Goal: Task Accomplishment & Management: Manage account settings

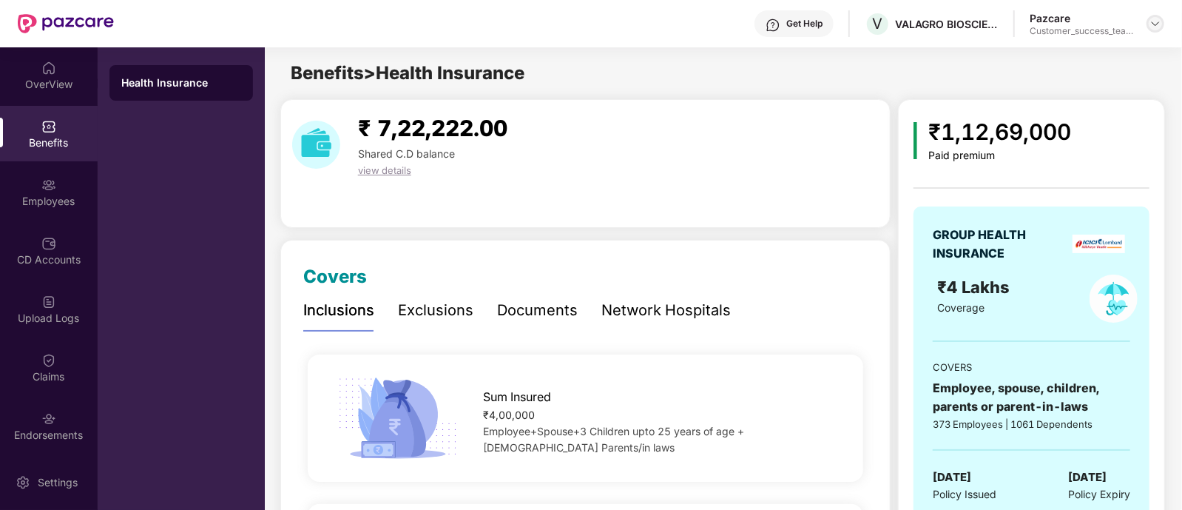
click at [1150, 24] on img at bounding box center [1156, 24] width 12 height 12
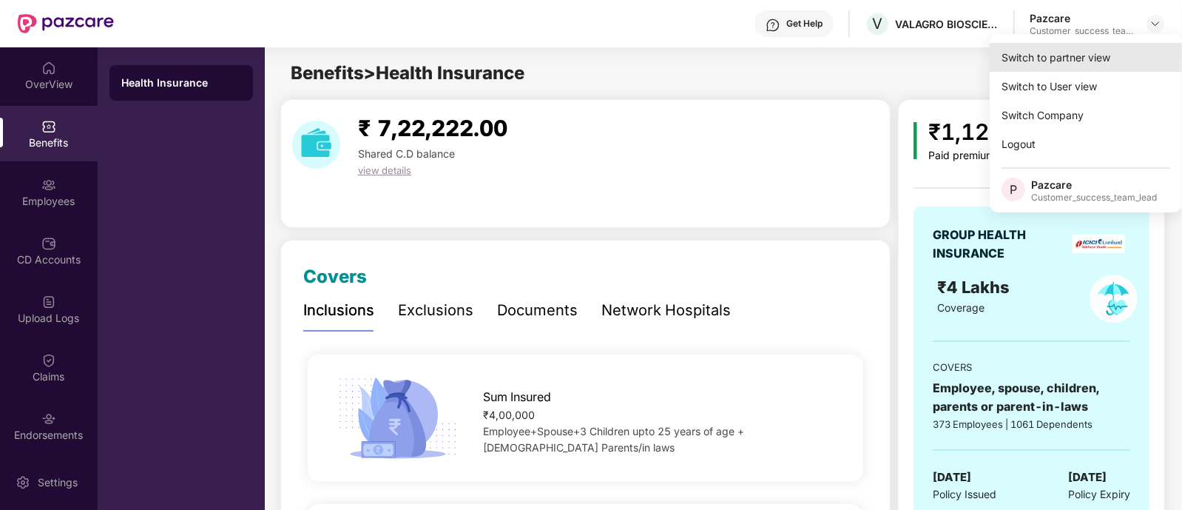
click at [1074, 61] on div "Switch to partner view" at bounding box center [1086, 57] width 192 height 29
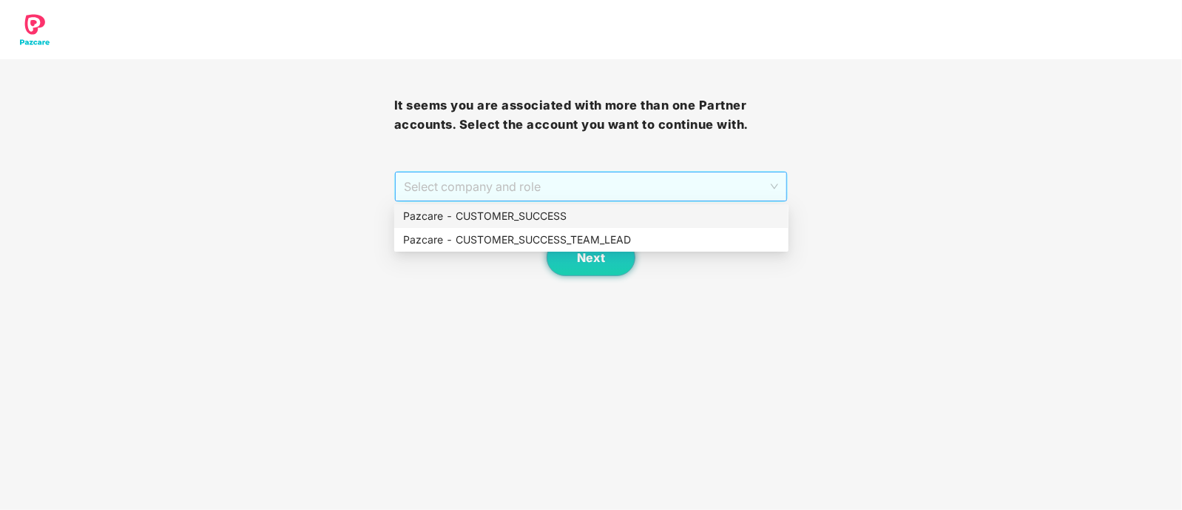
click at [566, 187] on span "Select company and role" at bounding box center [591, 186] width 375 height 28
click at [579, 236] on div "Pazcare - CUSTOMER_SUCCESS_TEAM_LEAD" at bounding box center [591, 240] width 377 height 16
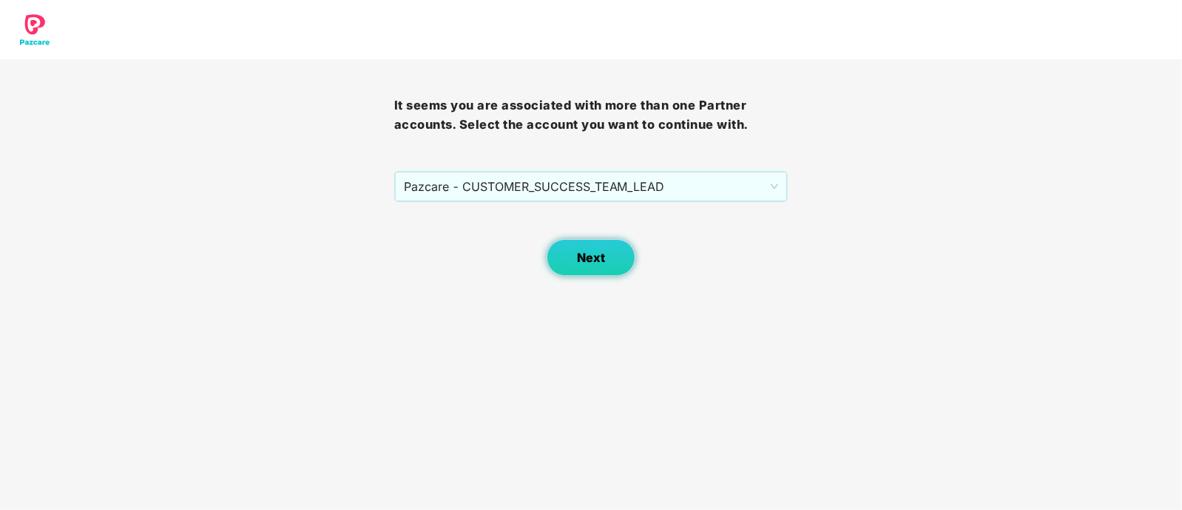
click at [592, 256] on span "Next" at bounding box center [591, 258] width 28 height 14
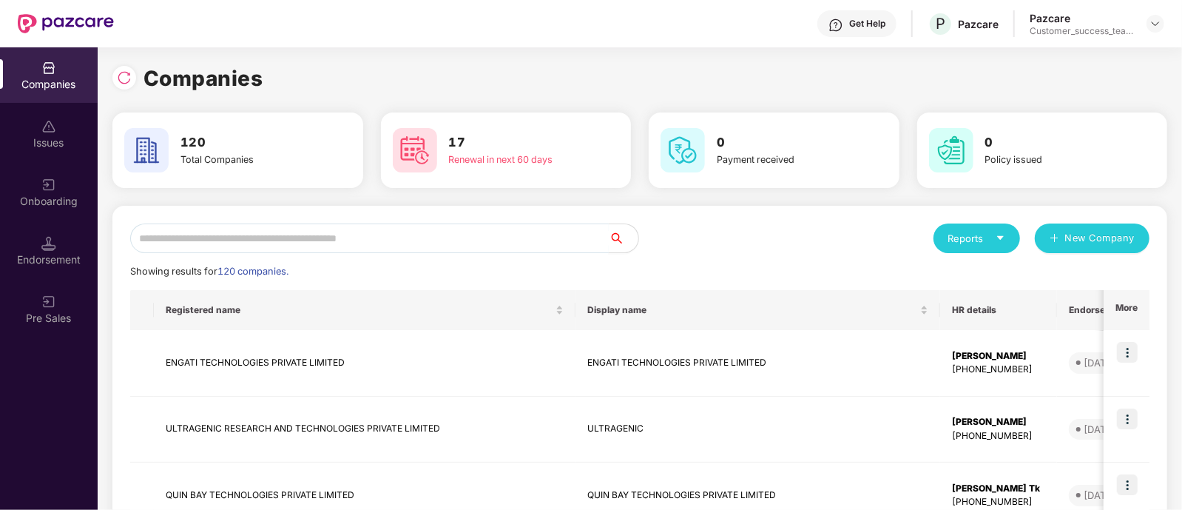
click at [417, 239] on input "text" at bounding box center [369, 238] width 479 height 30
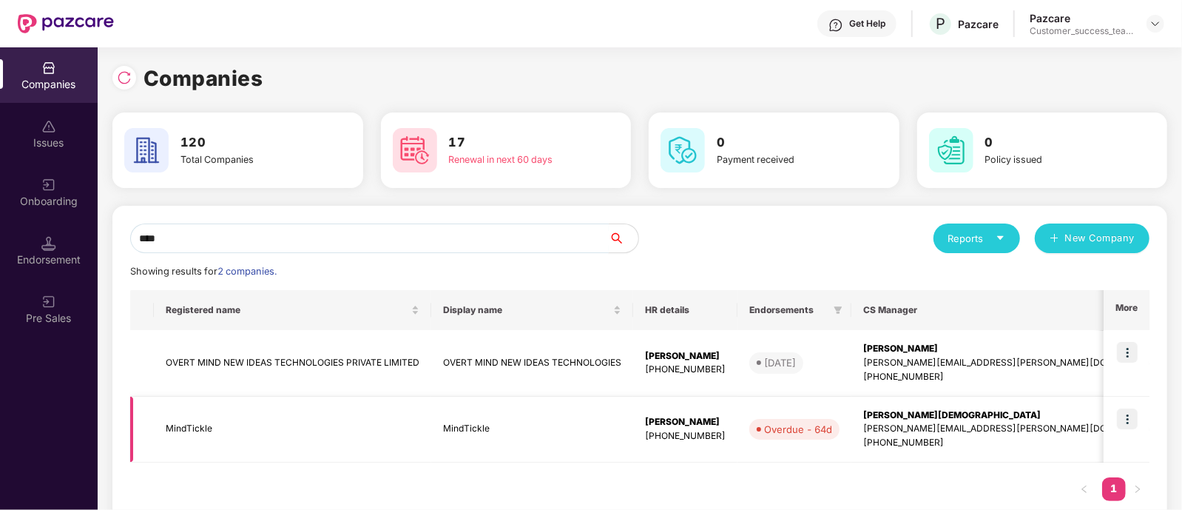
type input "****"
click at [158, 423] on td "MindTickle" at bounding box center [292, 430] width 277 height 67
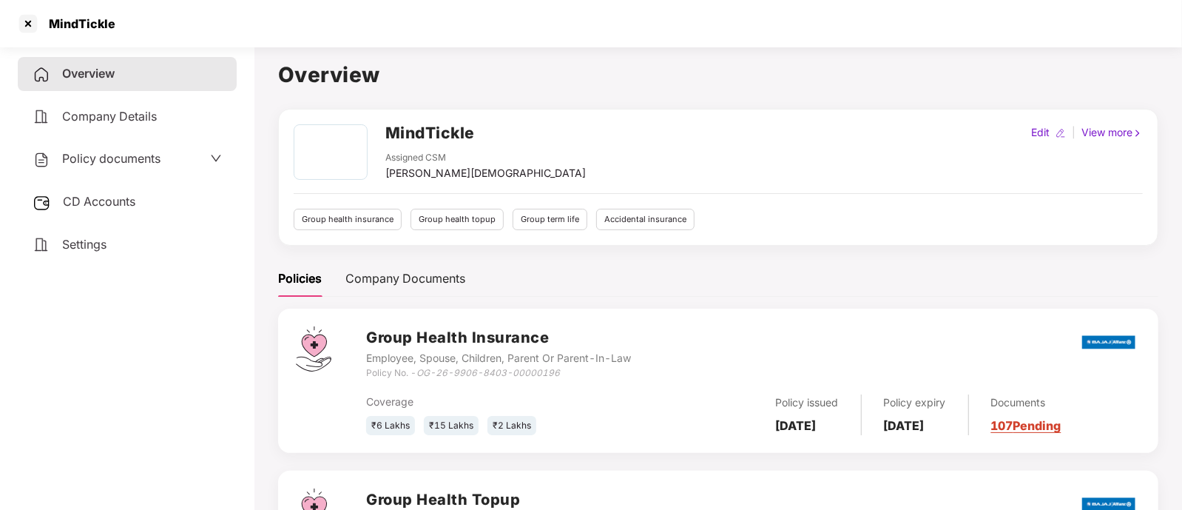
click at [95, 255] on div "Settings" at bounding box center [127, 245] width 219 height 34
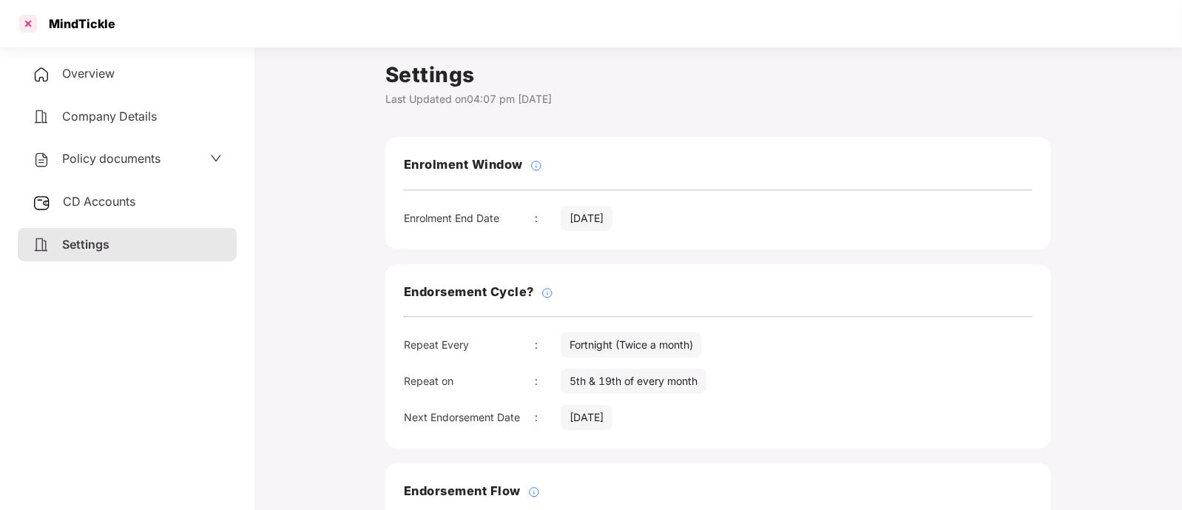
click at [26, 16] on div at bounding box center [28, 24] width 24 height 24
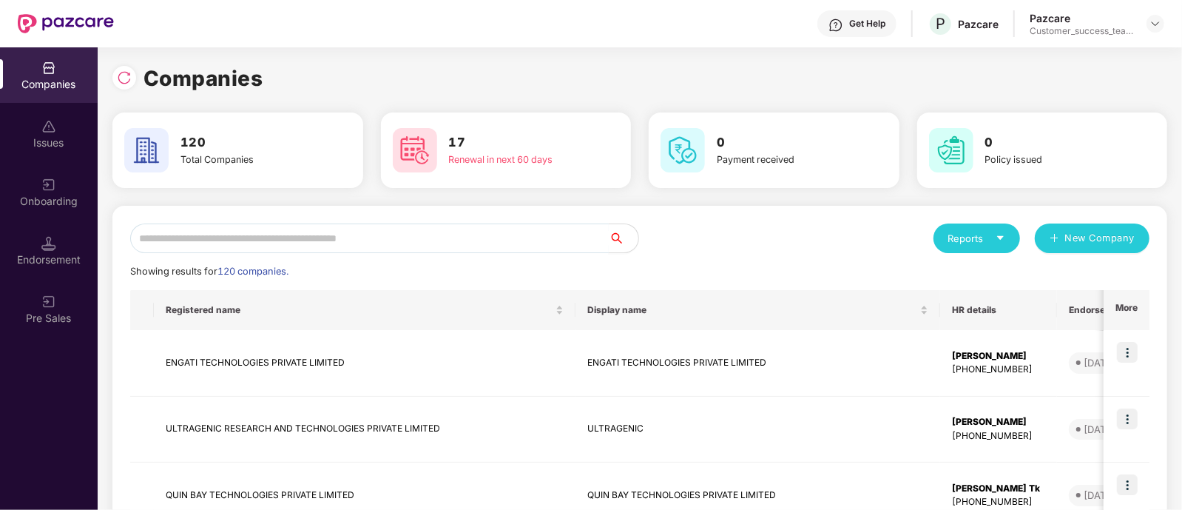
click at [300, 237] on input "text" at bounding box center [369, 238] width 479 height 30
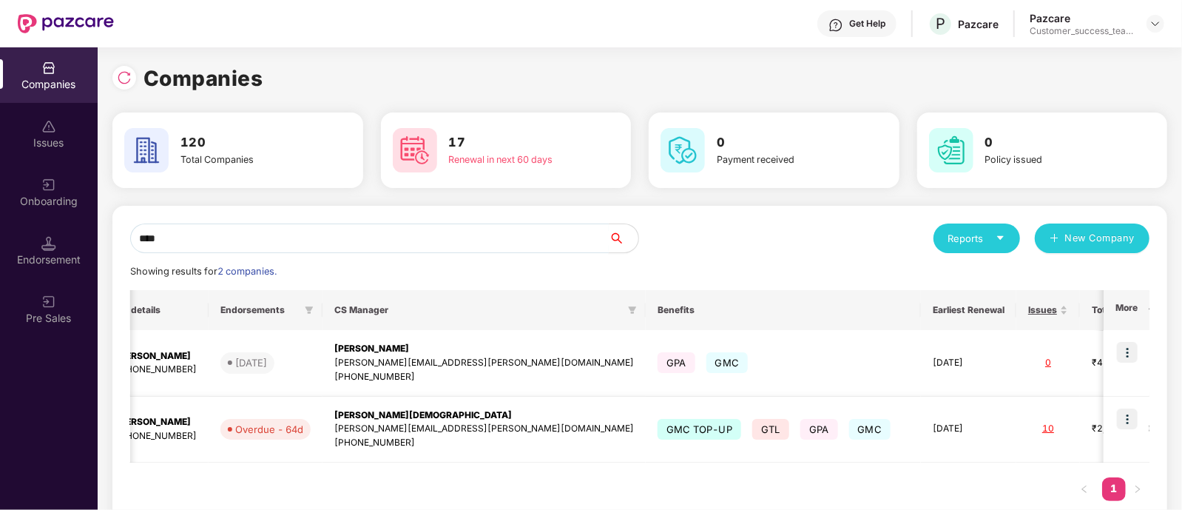
scroll to position [0, 610]
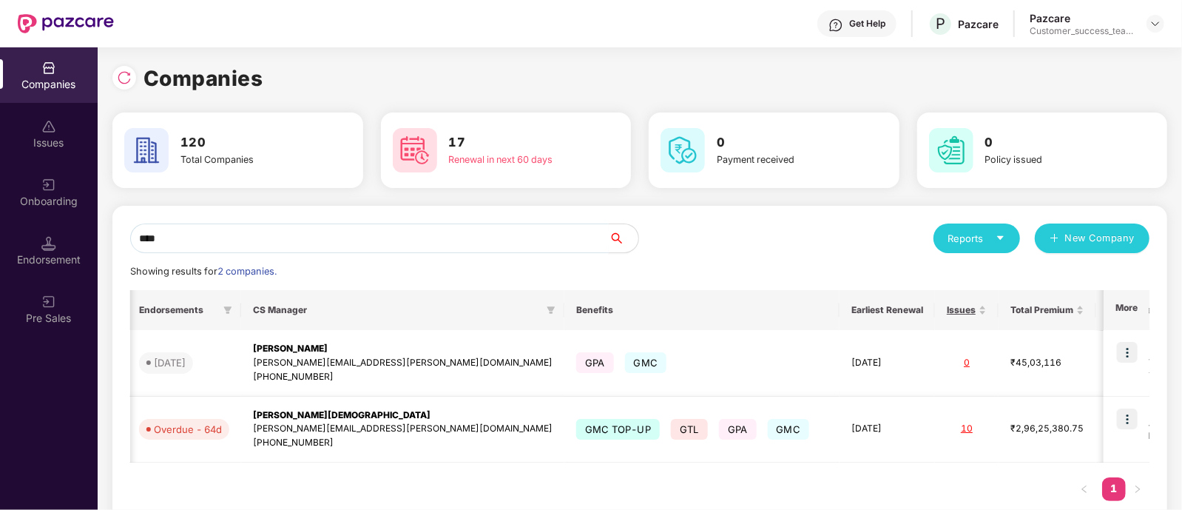
type input "****"
click at [1130, 414] on img at bounding box center [1127, 418] width 21 height 21
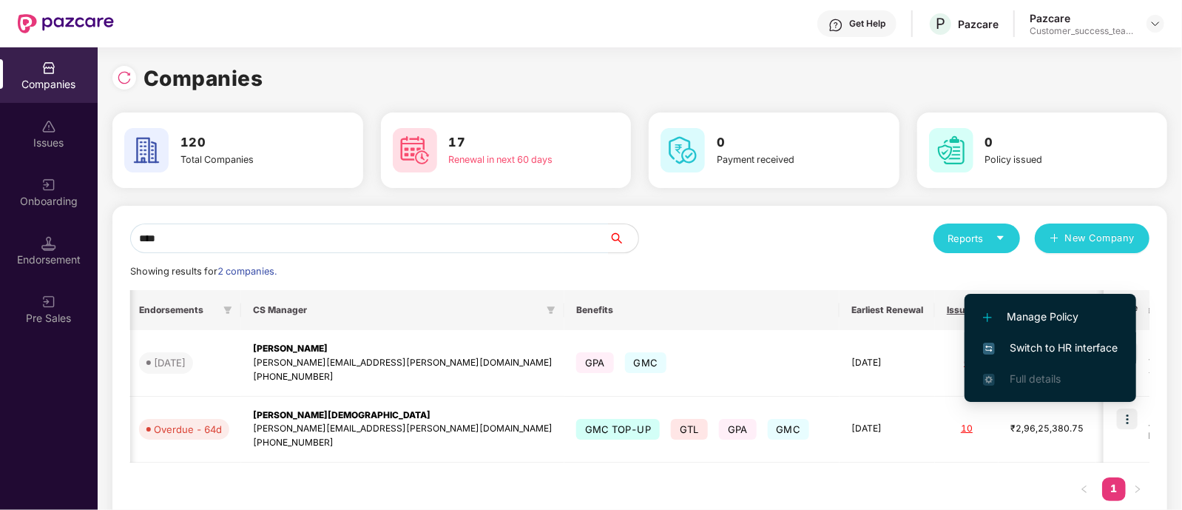
click at [1068, 353] on span "Switch to HR interface" at bounding box center [1050, 348] width 135 height 16
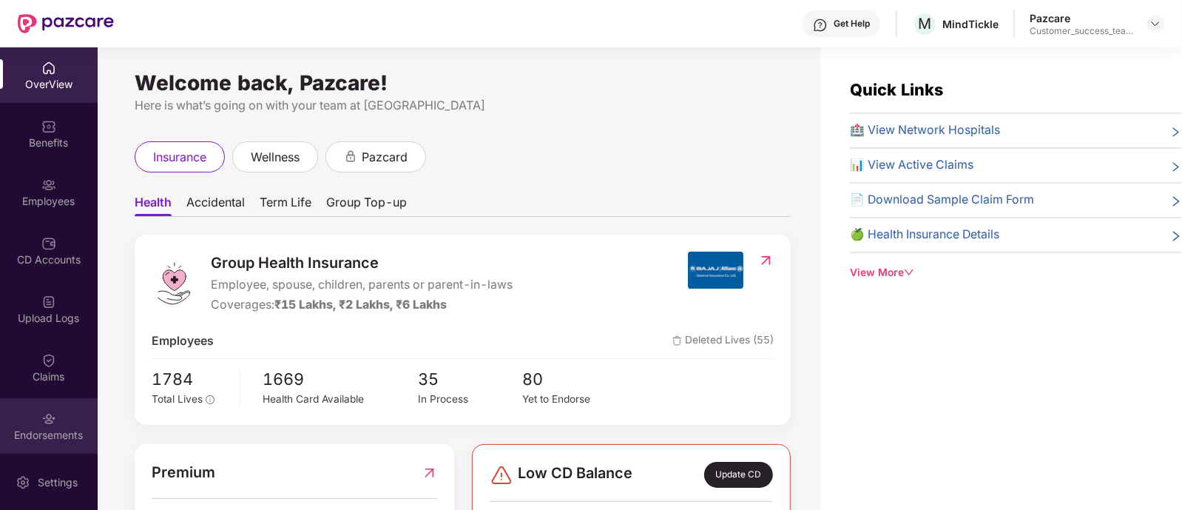
click at [48, 417] on img at bounding box center [48, 418] width 15 height 15
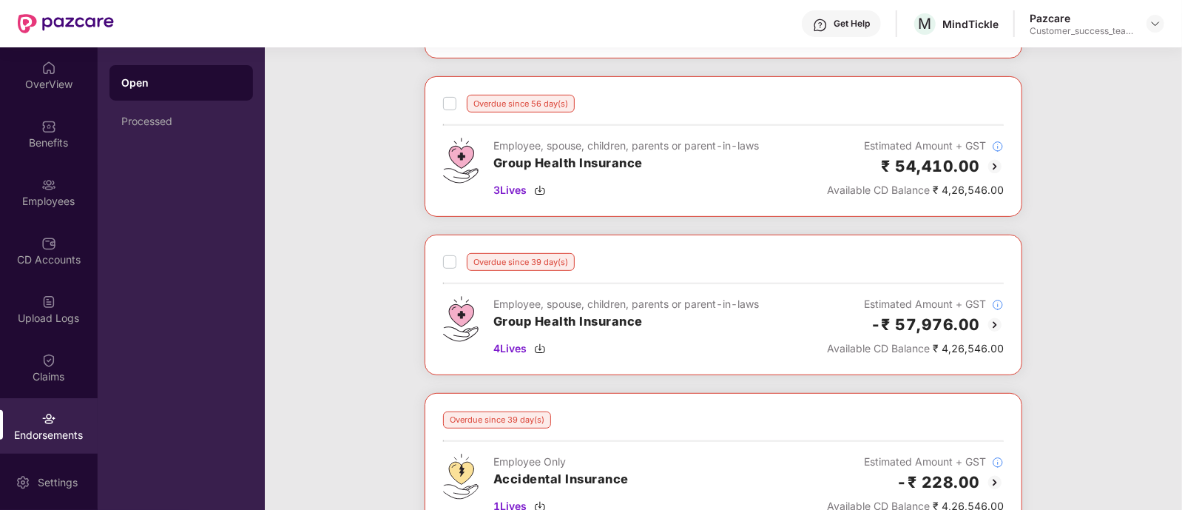
scroll to position [368, 0]
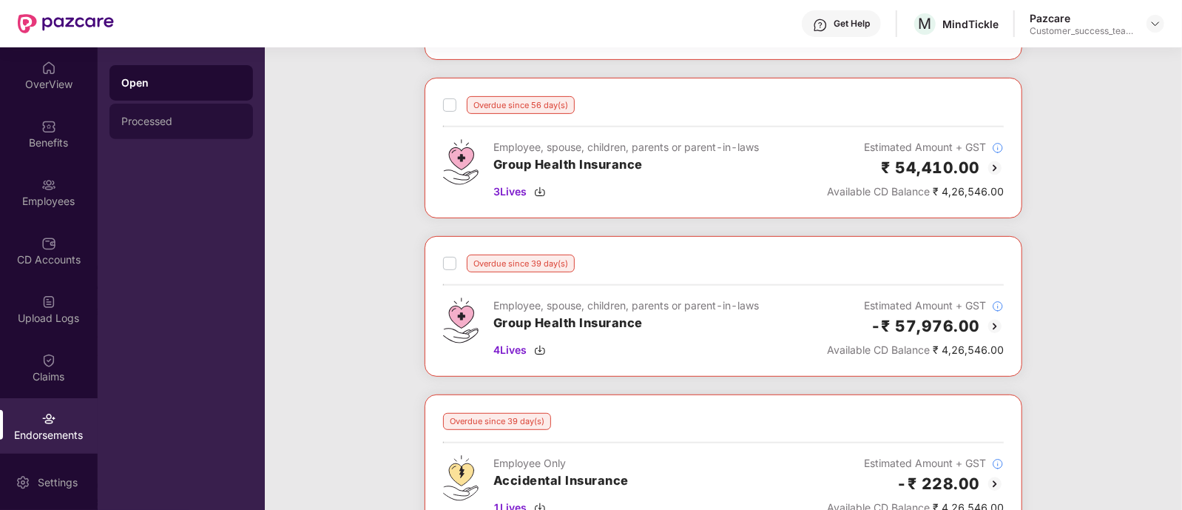
click at [155, 119] on div "Processed" at bounding box center [181, 121] width 120 height 12
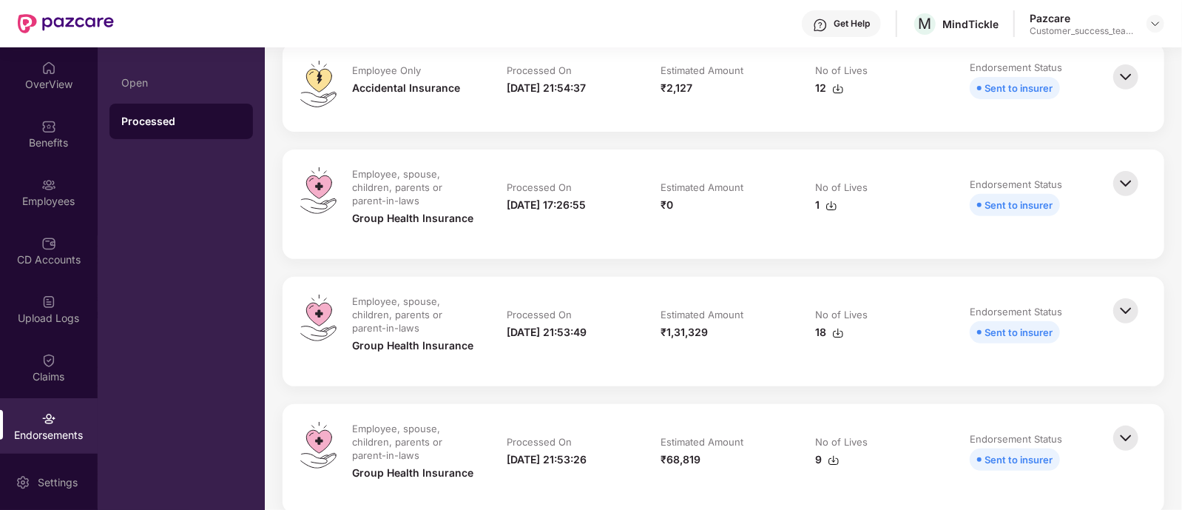
scroll to position [0, 0]
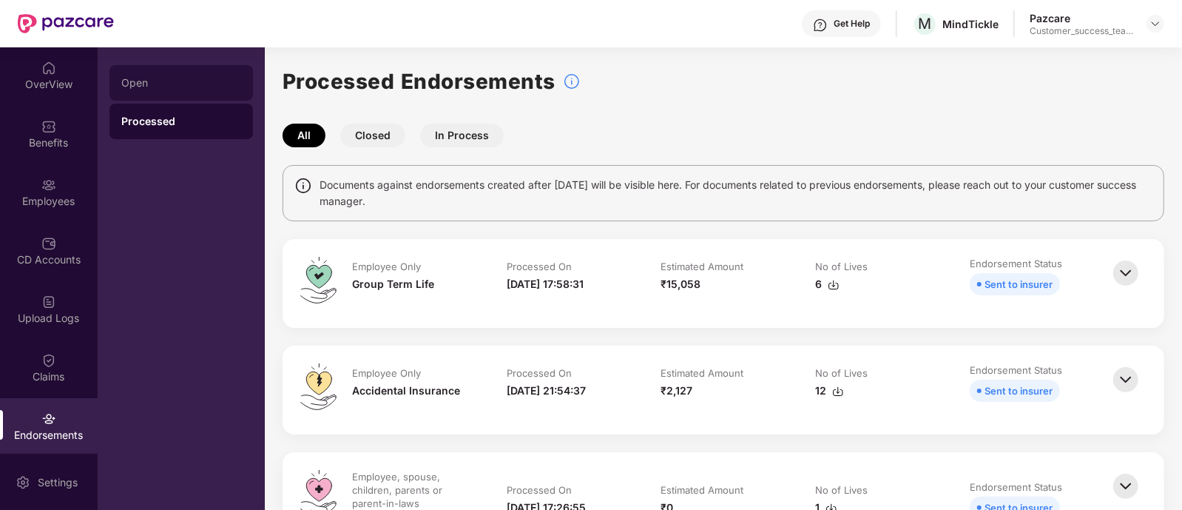
click at [152, 77] on div "Open" at bounding box center [181, 83] width 120 height 12
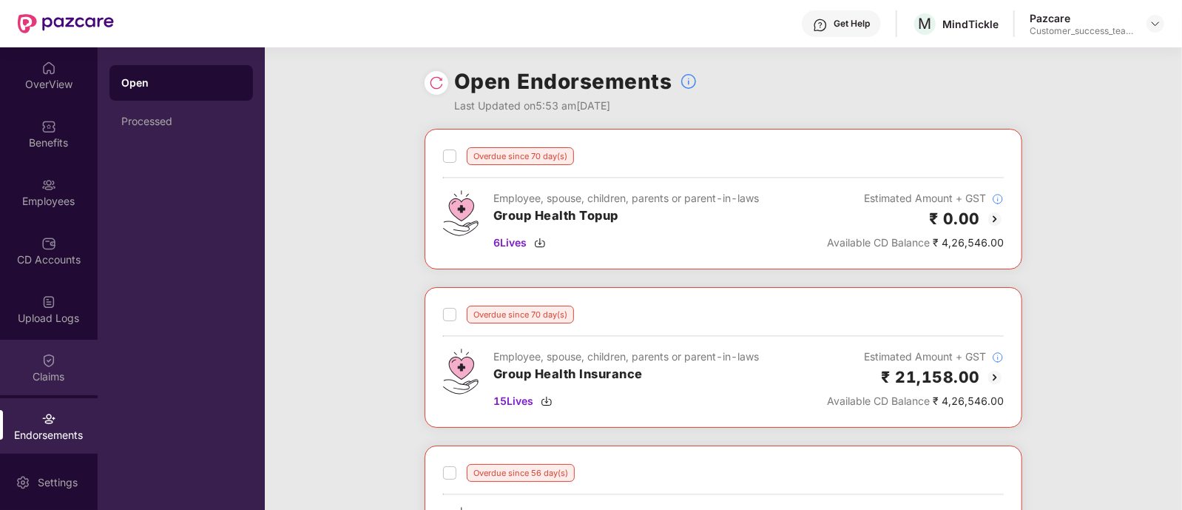
click at [41, 363] on img at bounding box center [48, 360] width 15 height 15
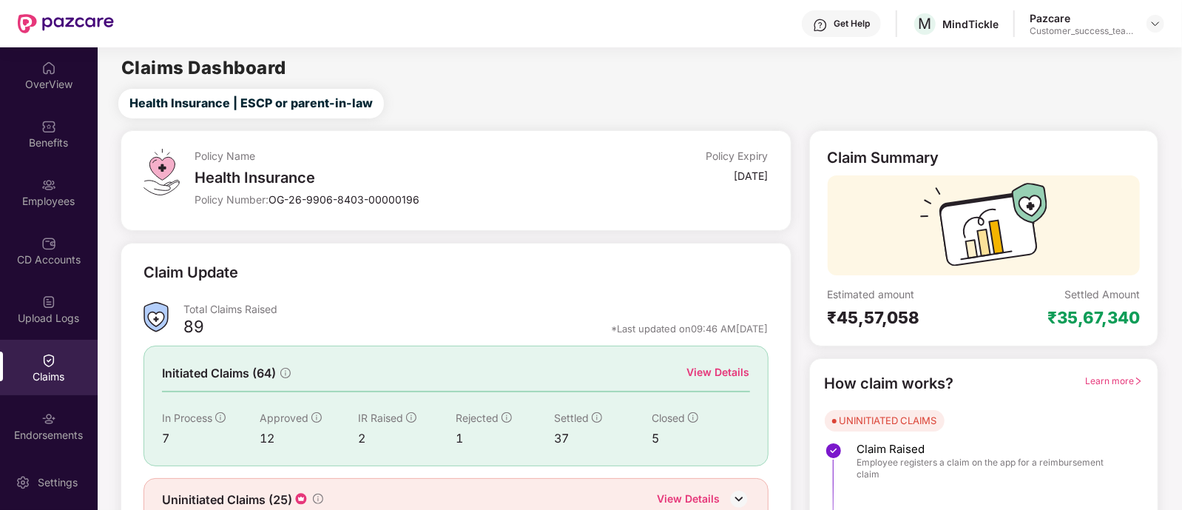
scroll to position [69, 0]
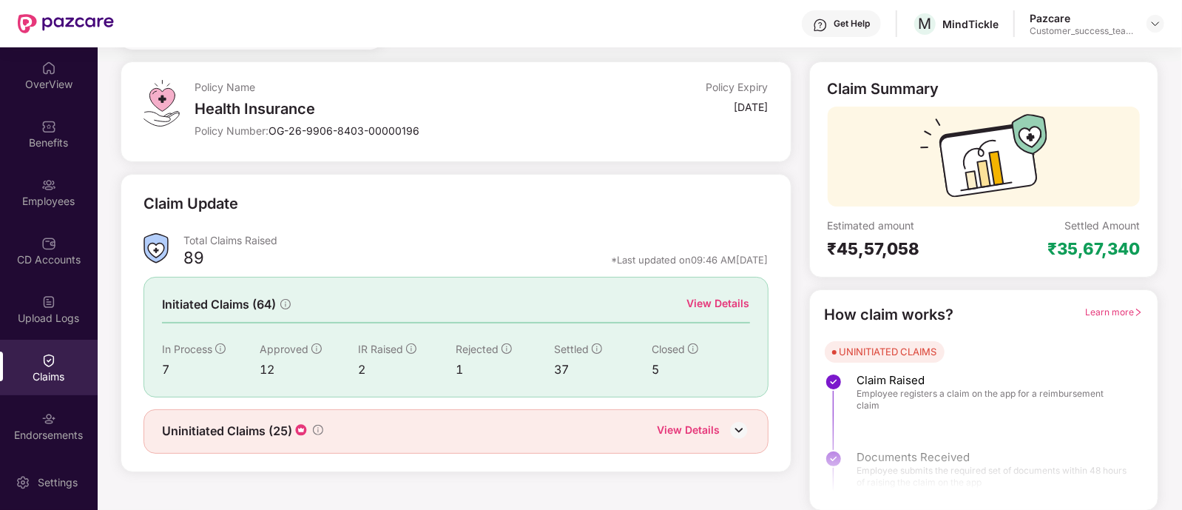
click at [729, 306] on div "View Details" at bounding box center [718, 303] width 63 height 16
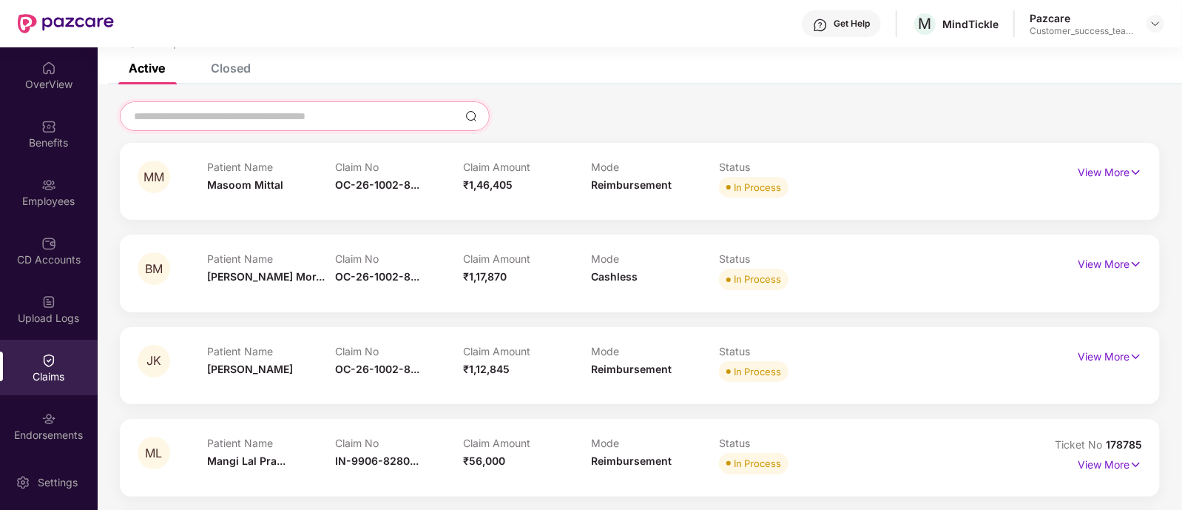
click at [311, 115] on input at bounding box center [295, 117] width 327 height 16
paste input "**********"
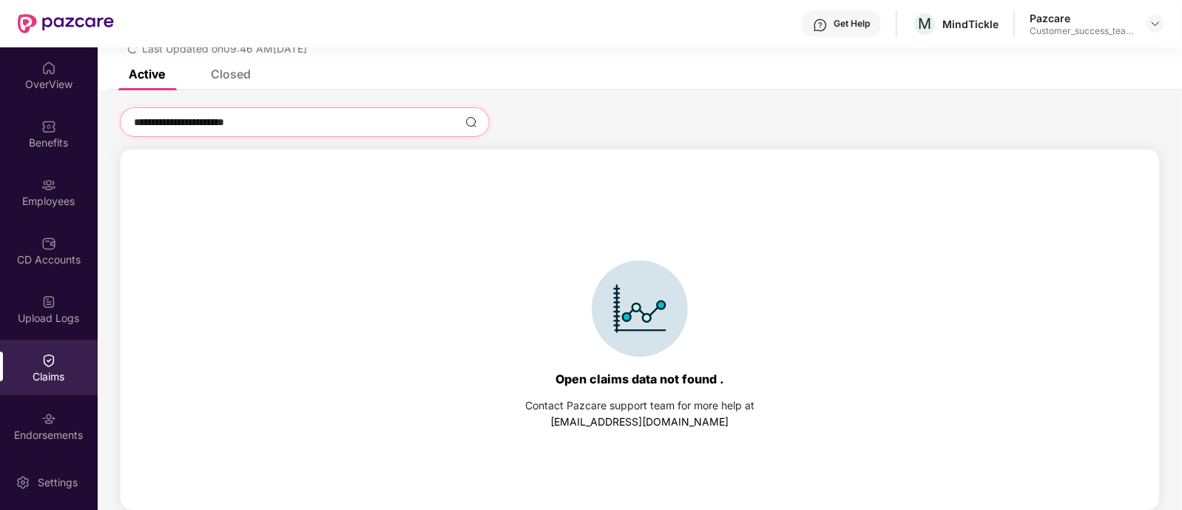
type input "**********"
click at [240, 79] on div "Closed" at bounding box center [231, 74] width 40 height 15
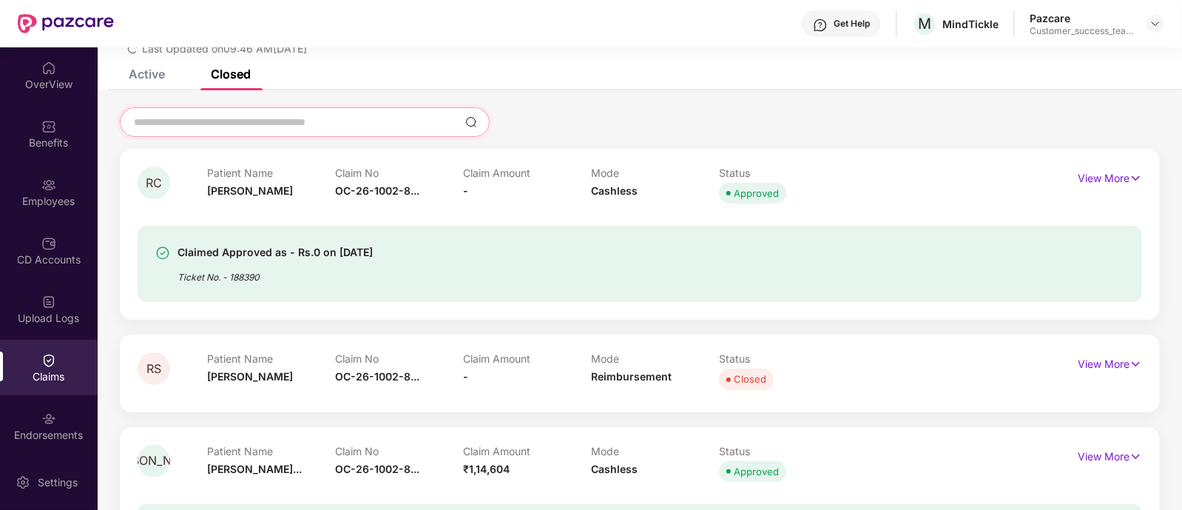
paste input "**********"
click at [215, 126] on div at bounding box center [305, 122] width 370 height 30
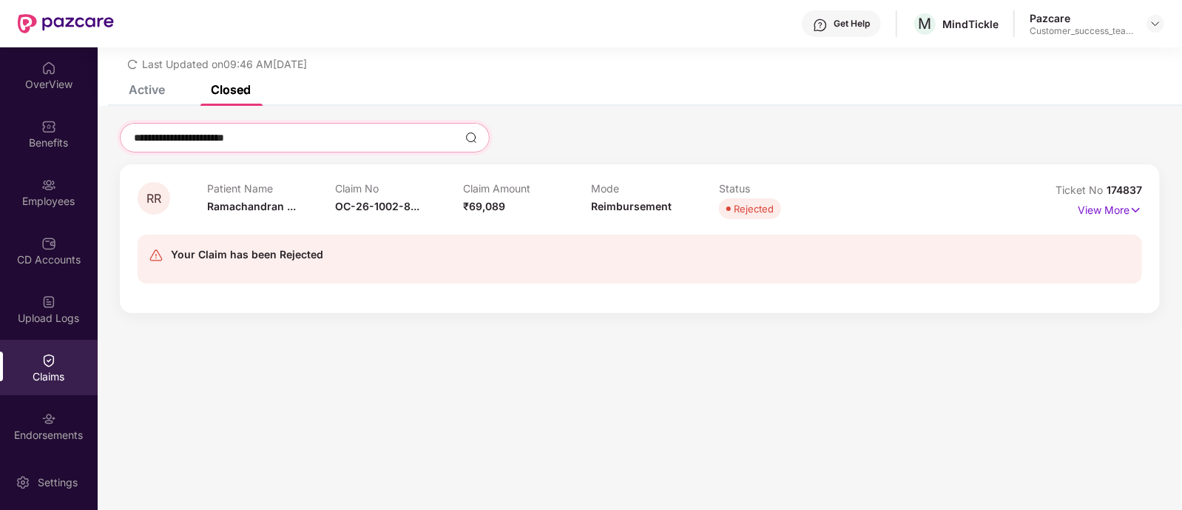
scroll to position [47, 0]
type input "**********"
click at [1091, 207] on p "View More" at bounding box center [1110, 208] width 64 height 20
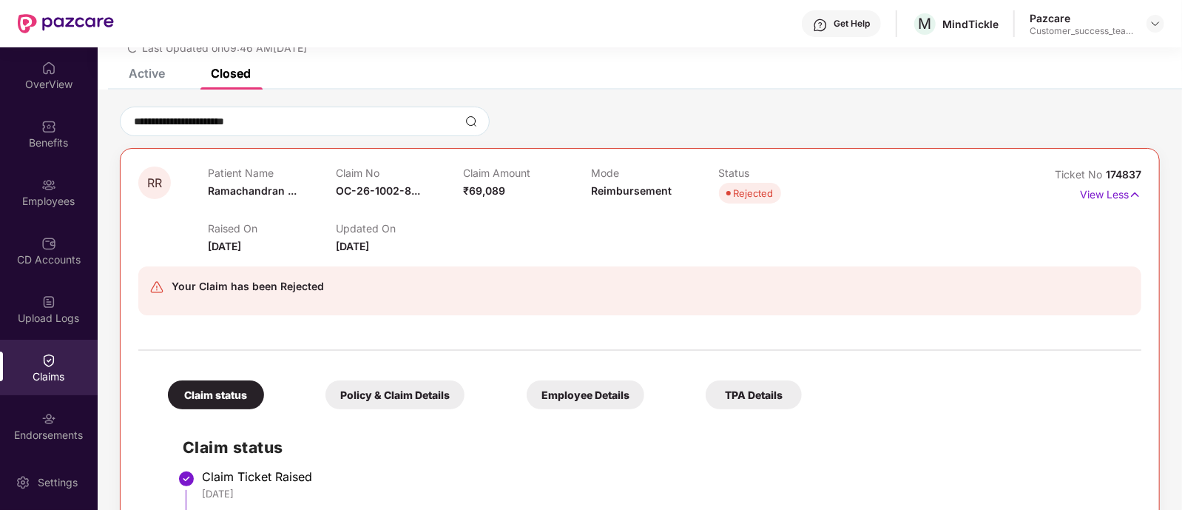
scroll to position [63, 0]
click at [62, 195] on div "Employees" at bounding box center [49, 201] width 98 height 15
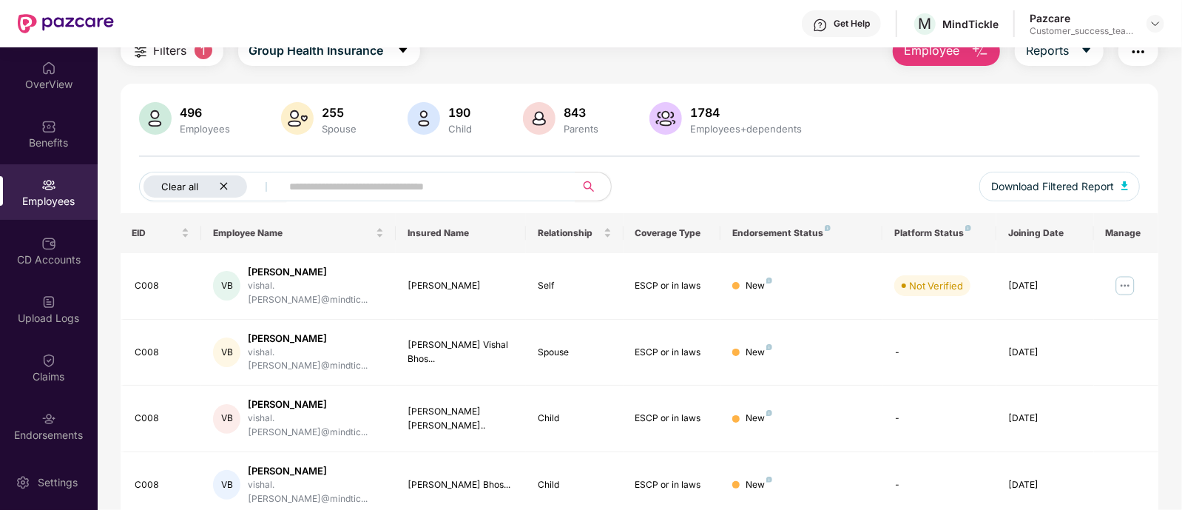
click at [222, 182] on icon "close" at bounding box center [224, 186] width 10 height 10
click at [278, 184] on input "text" at bounding box center [365, 186] width 266 height 22
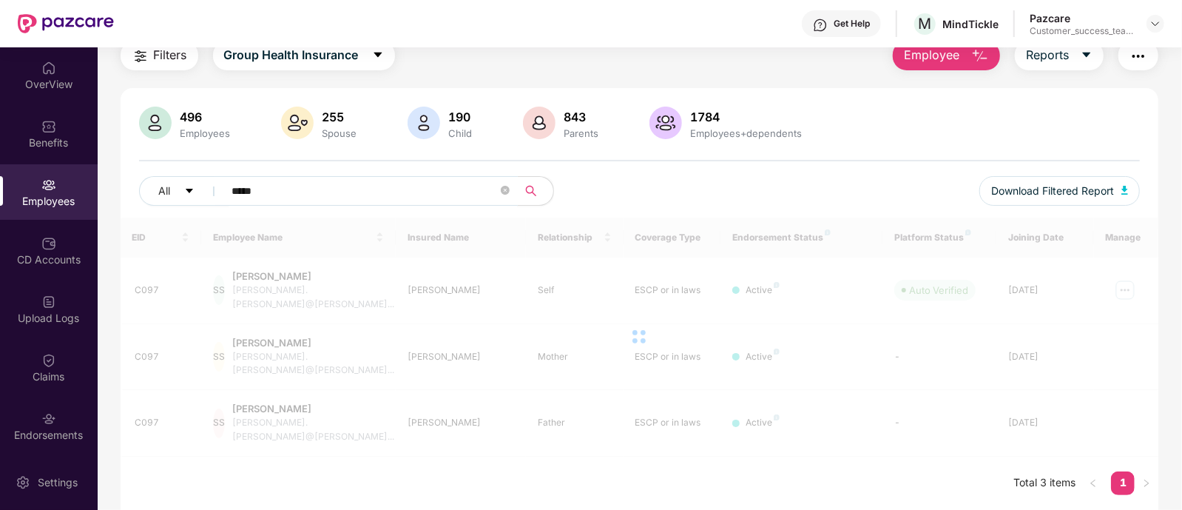
scroll to position [47, 0]
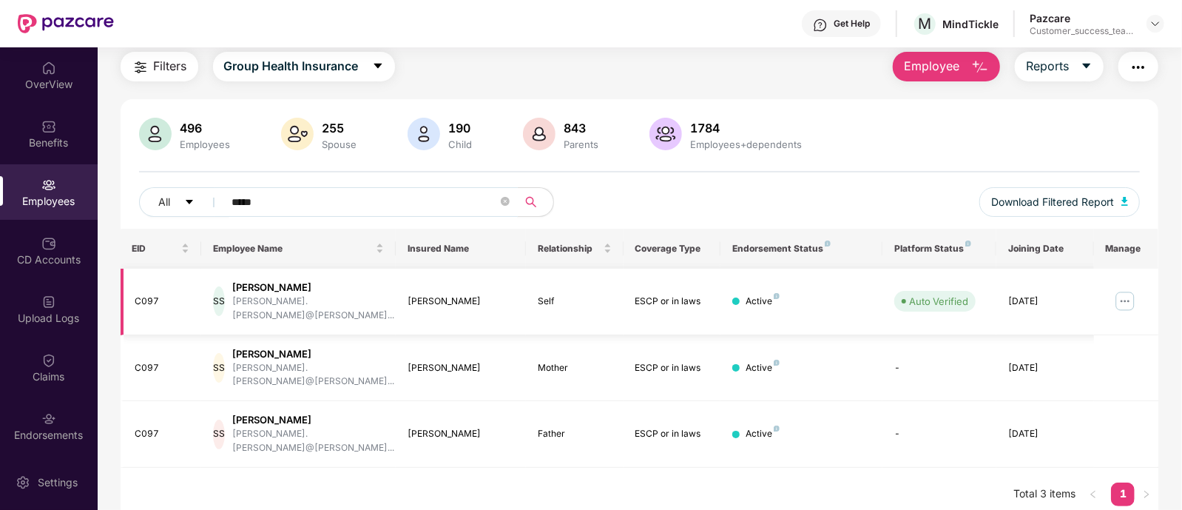
type input "*****"
click at [1118, 294] on img at bounding box center [1126, 301] width 24 height 24
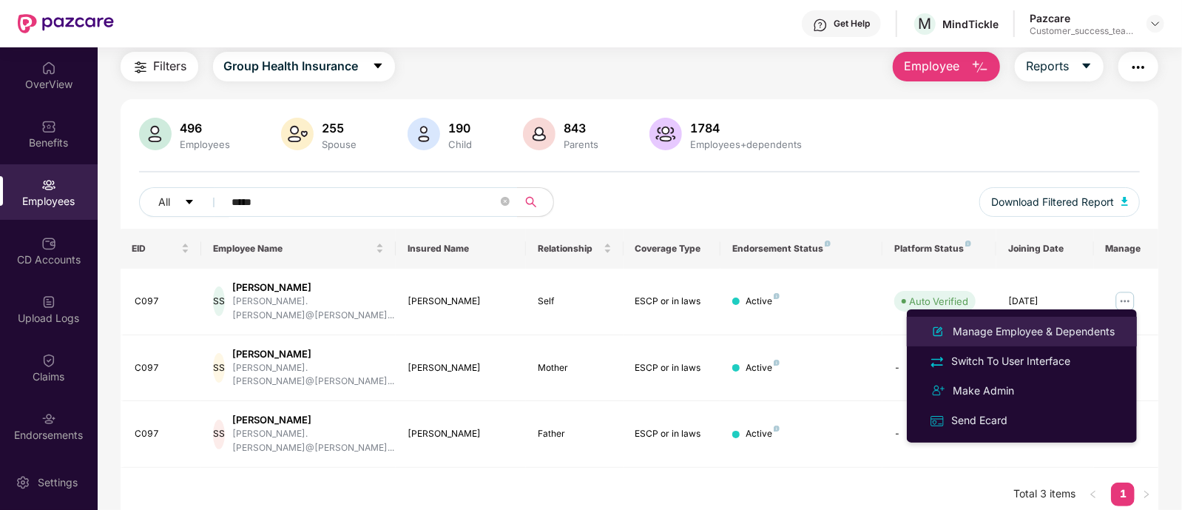
click at [1010, 326] on div "Manage Employee & Dependents" at bounding box center [1034, 331] width 168 height 16
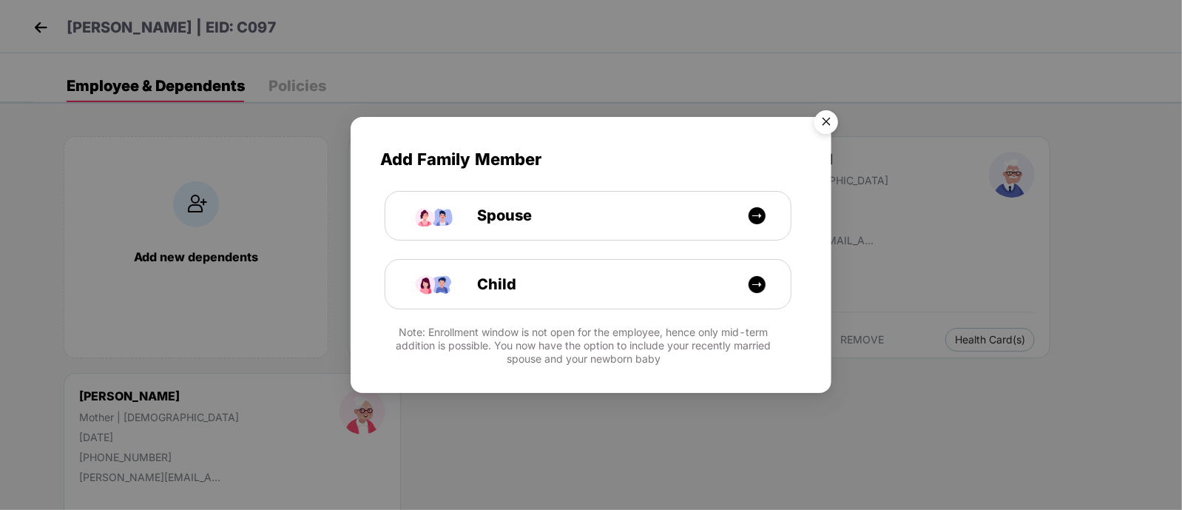
click at [826, 125] on img "Close" at bounding box center [826, 124] width 41 height 41
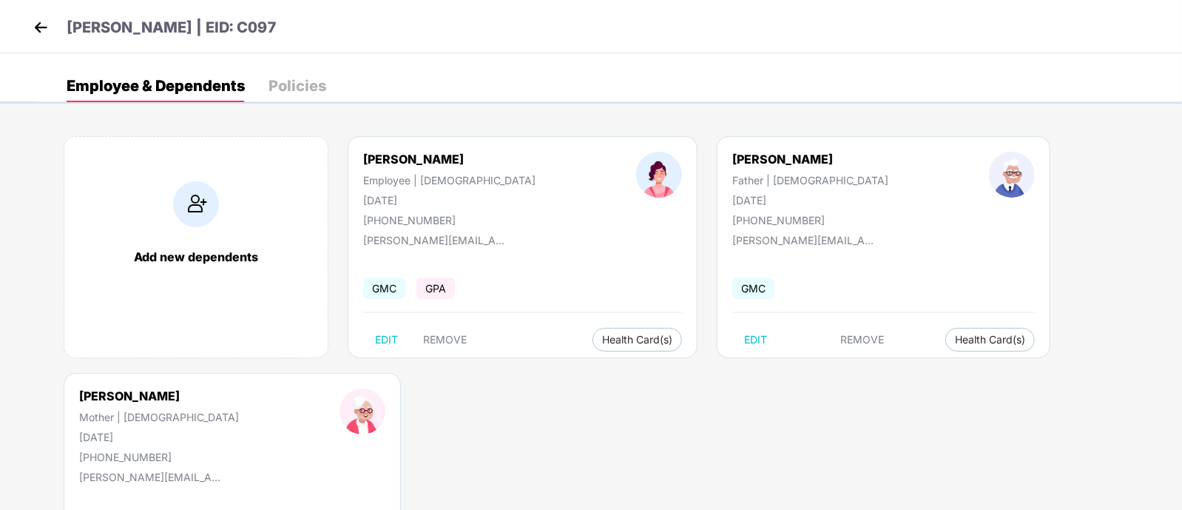
click at [943, 189] on div at bounding box center [1012, 189] width 147 height 75
drag, startPoint x: 24, startPoint y: 24, endPoint x: 44, endPoint y: 21, distance: 20.8
click at [44, 21] on div "[PERSON_NAME] | EID: C097" at bounding box center [591, 26] width 1182 height 53
click at [44, 21] on img at bounding box center [41, 27] width 22 height 22
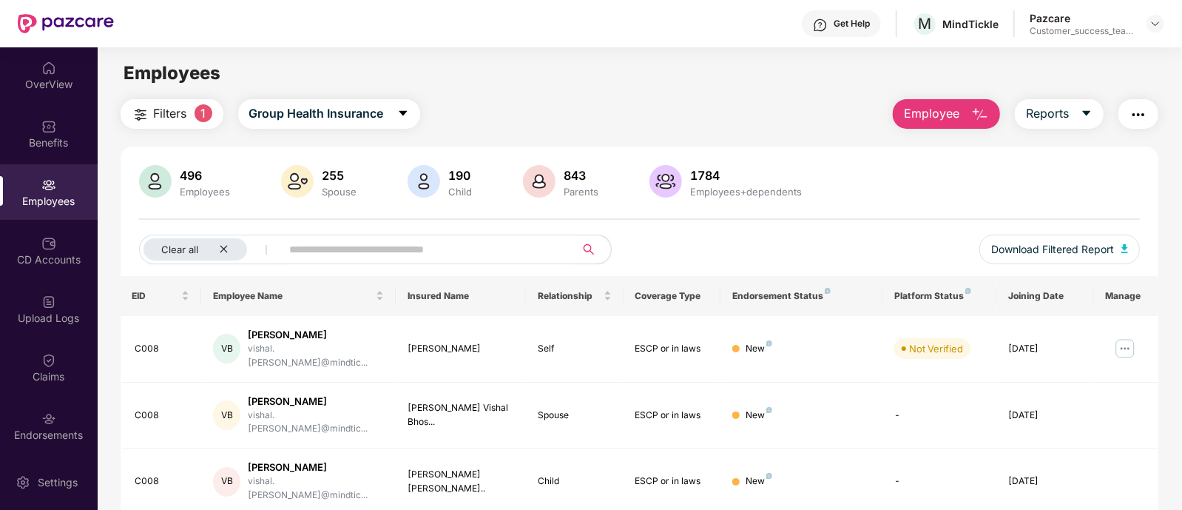
scroll to position [60, 0]
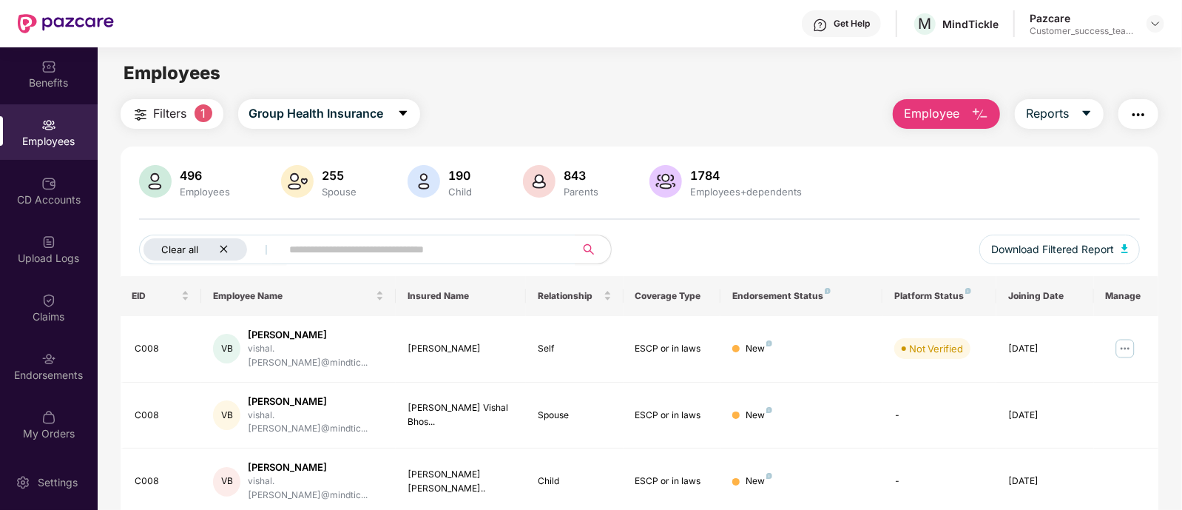
click at [226, 255] on div "Clear all" at bounding box center [196, 249] width 104 height 22
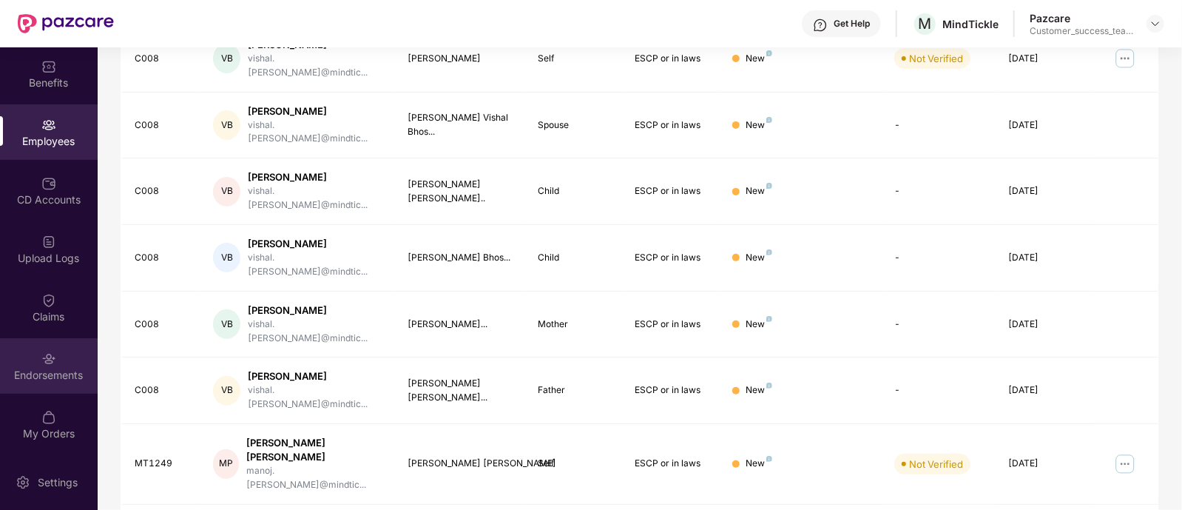
scroll to position [397, 0]
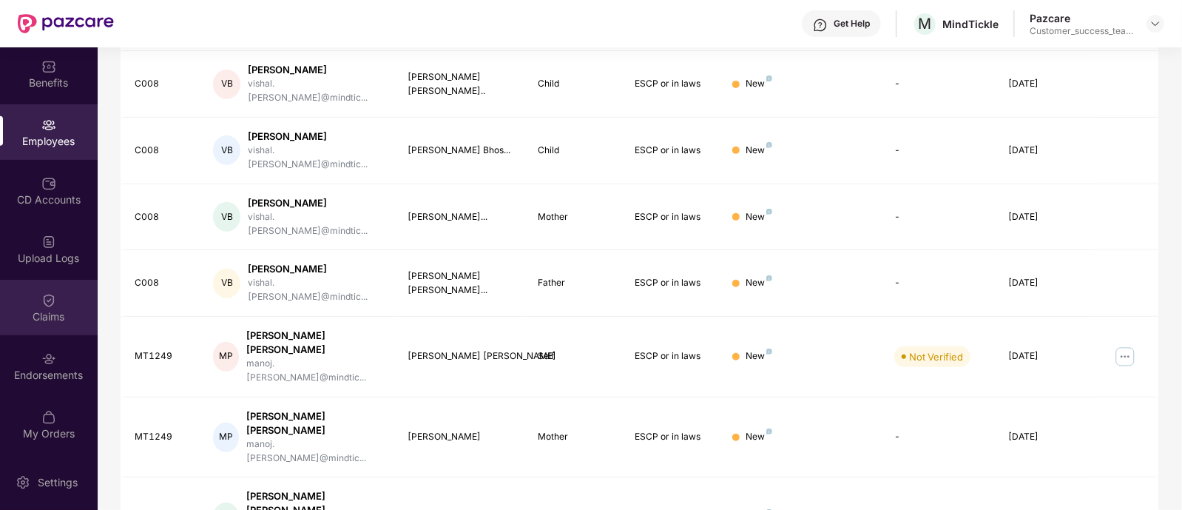
click at [47, 294] on img at bounding box center [48, 300] width 15 height 15
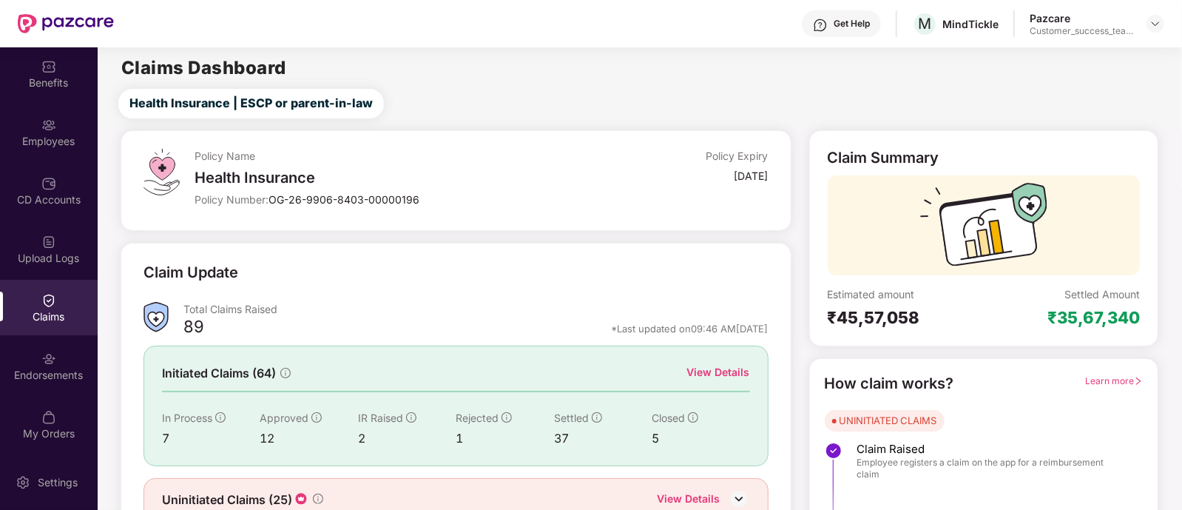
scroll to position [69, 0]
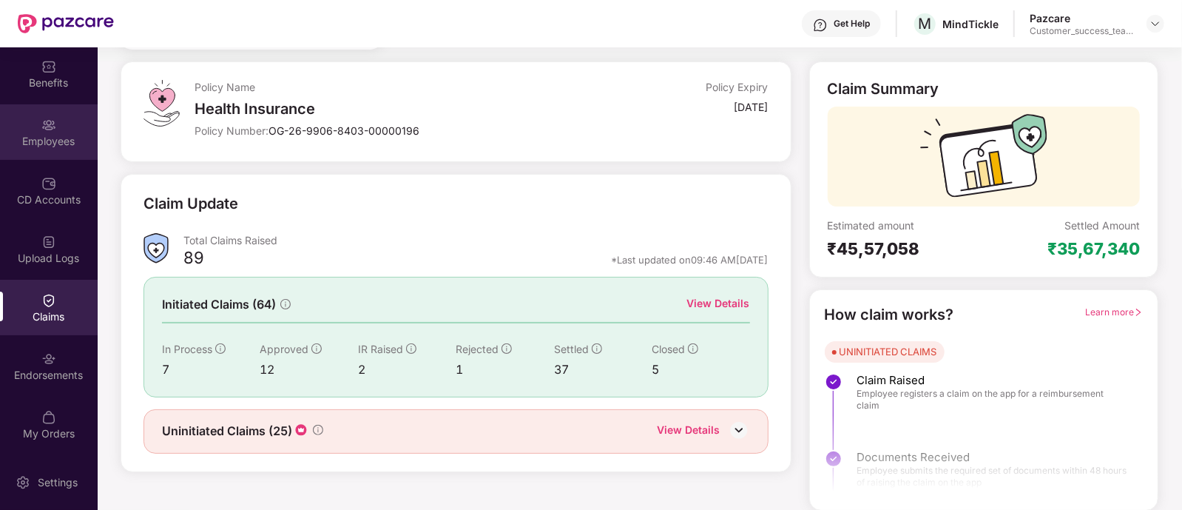
click at [45, 124] on img at bounding box center [48, 125] width 15 height 15
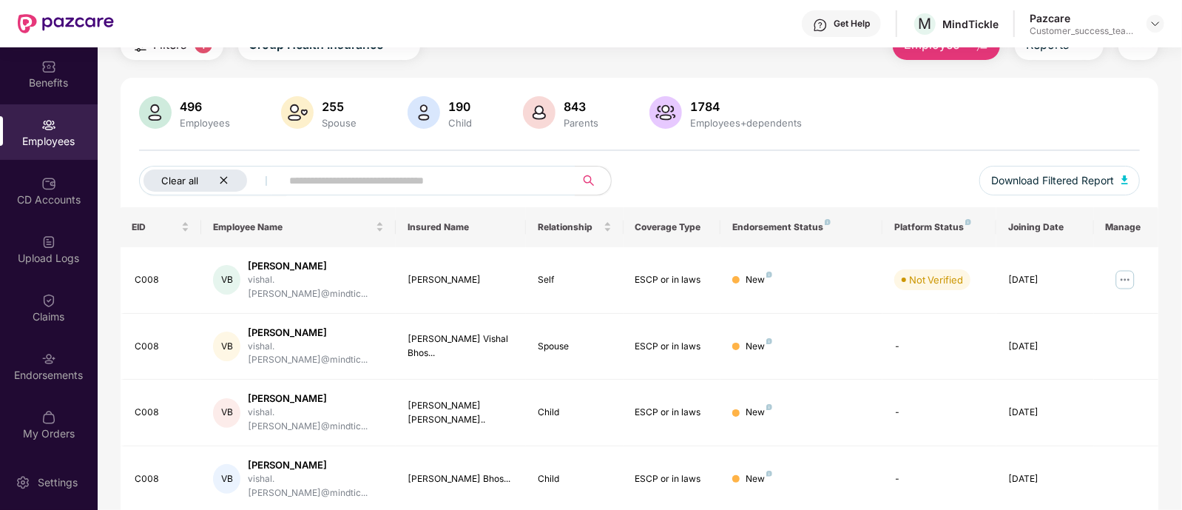
click at [224, 175] on icon "close" at bounding box center [224, 180] width 10 height 10
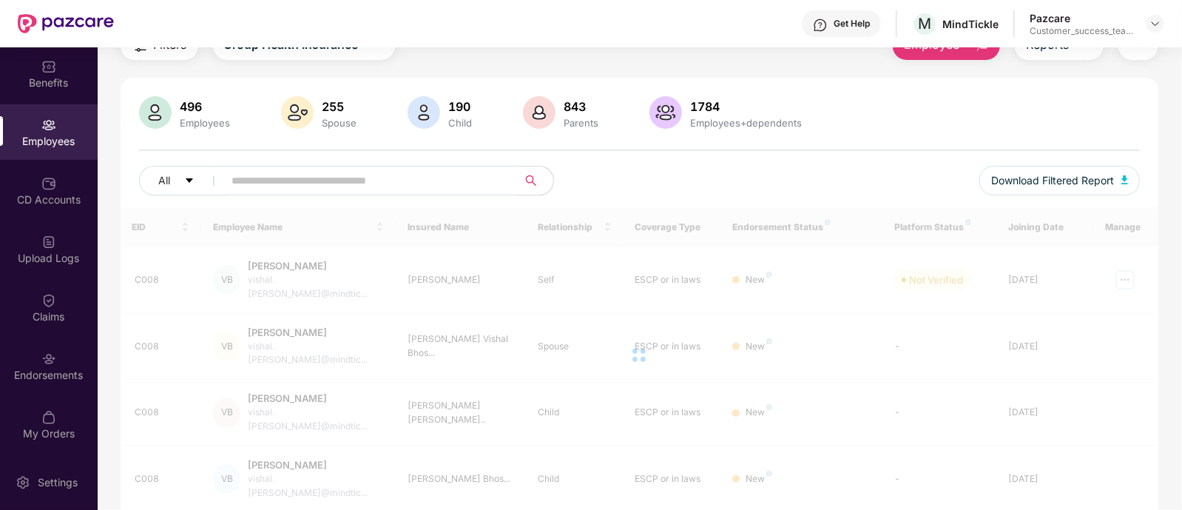
scroll to position [0, 0]
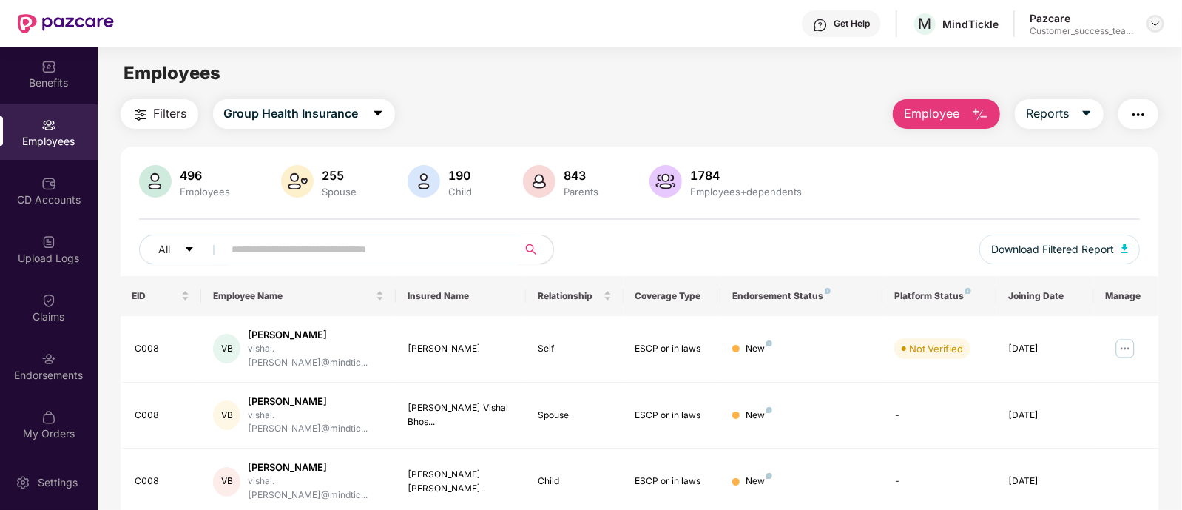
click at [1155, 22] on img at bounding box center [1156, 24] width 12 height 12
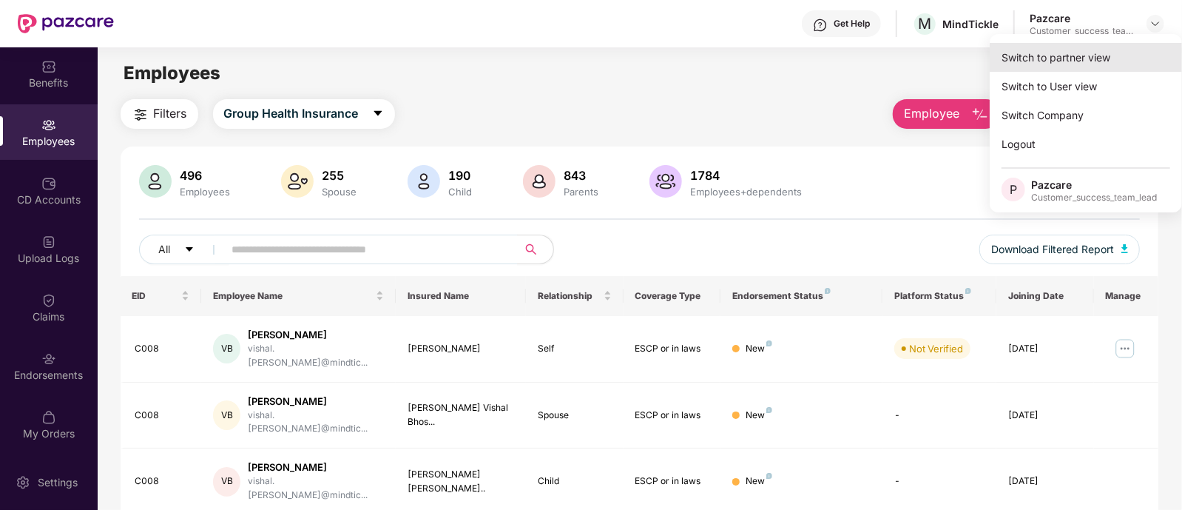
click at [1062, 61] on div "Switch to partner view" at bounding box center [1086, 57] width 192 height 29
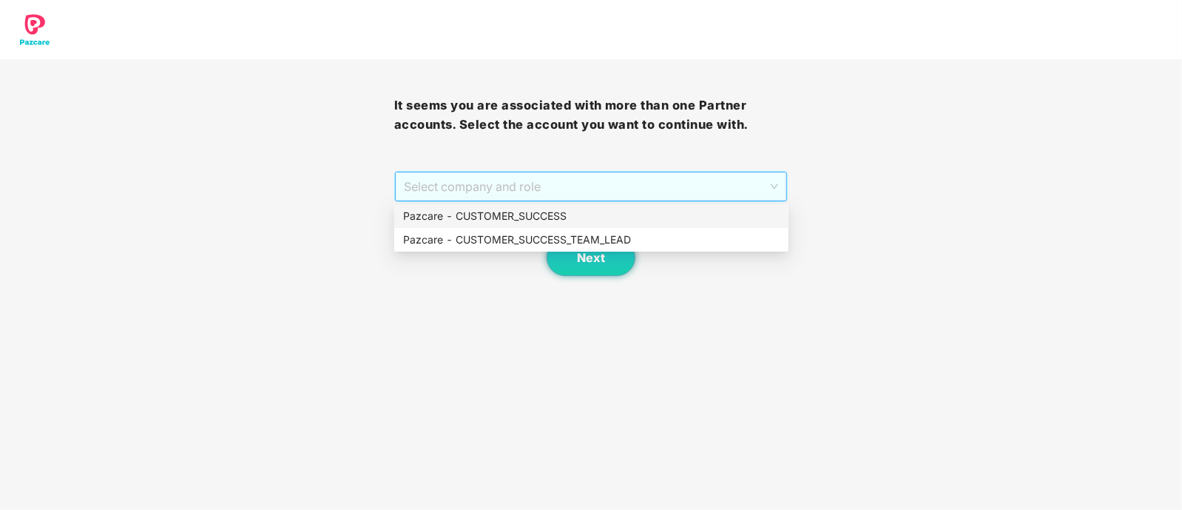
click at [552, 198] on span "Select company and role" at bounding box center [591, 186] width 375 height 28
click at [585, 241] on div "Pazcare - CUSTOMER_SUCCESS_TEAM_LEAD" at bounding box center [591, 240] width 377 height 16
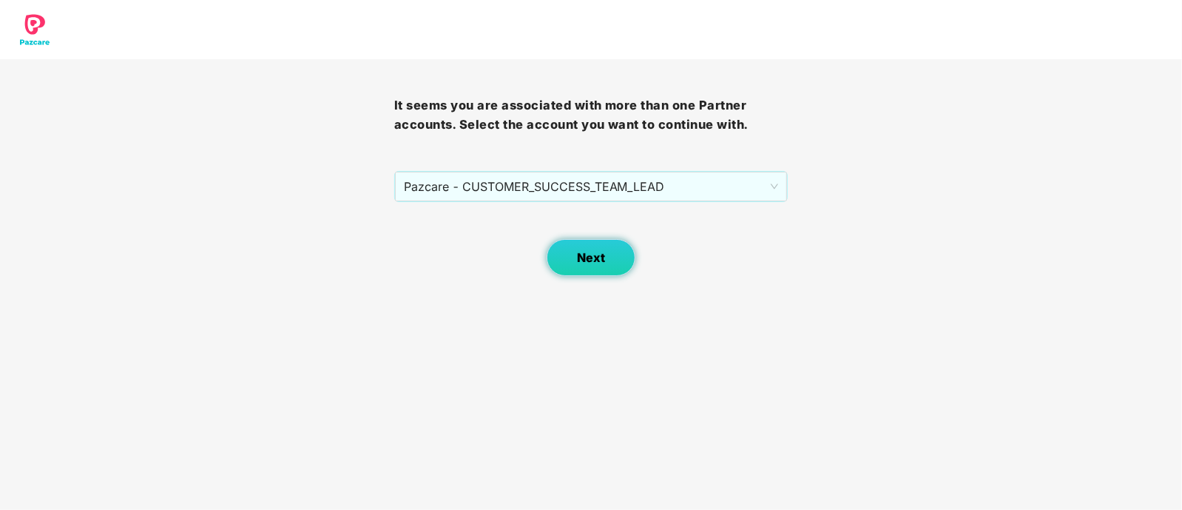
click at [593, 255] on span "Next" at bounding box center [591, 258] width 28 height 14
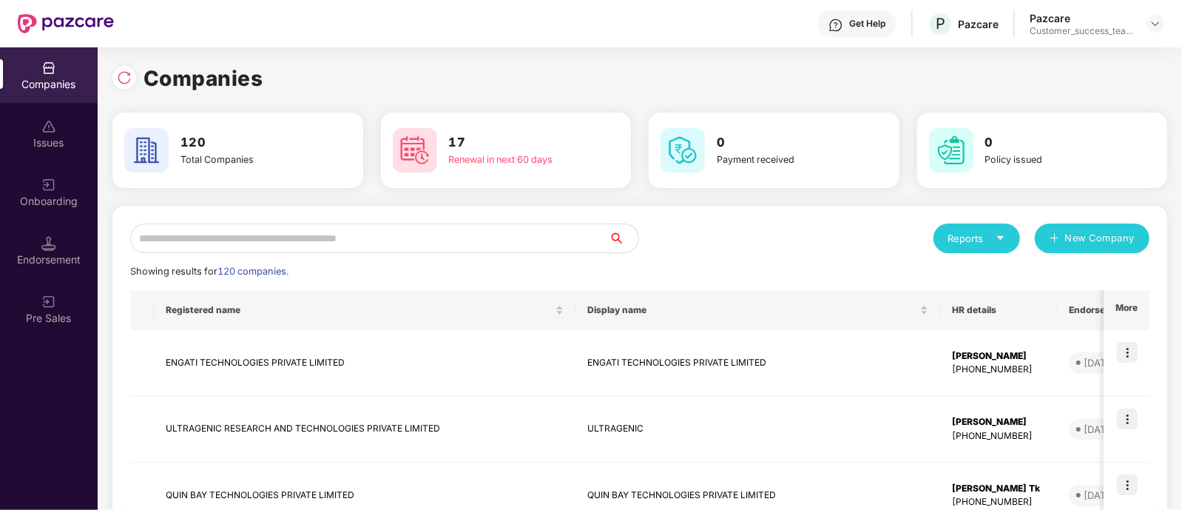
click at [453, 242] on input "text" at bounding box center [369, 238] width 479 height 30
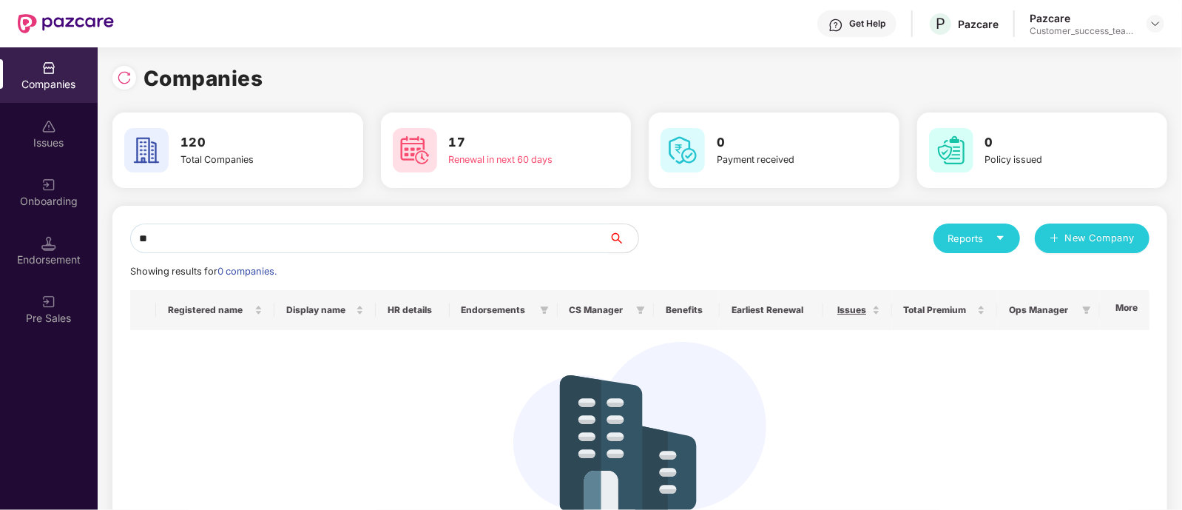
type input "*"
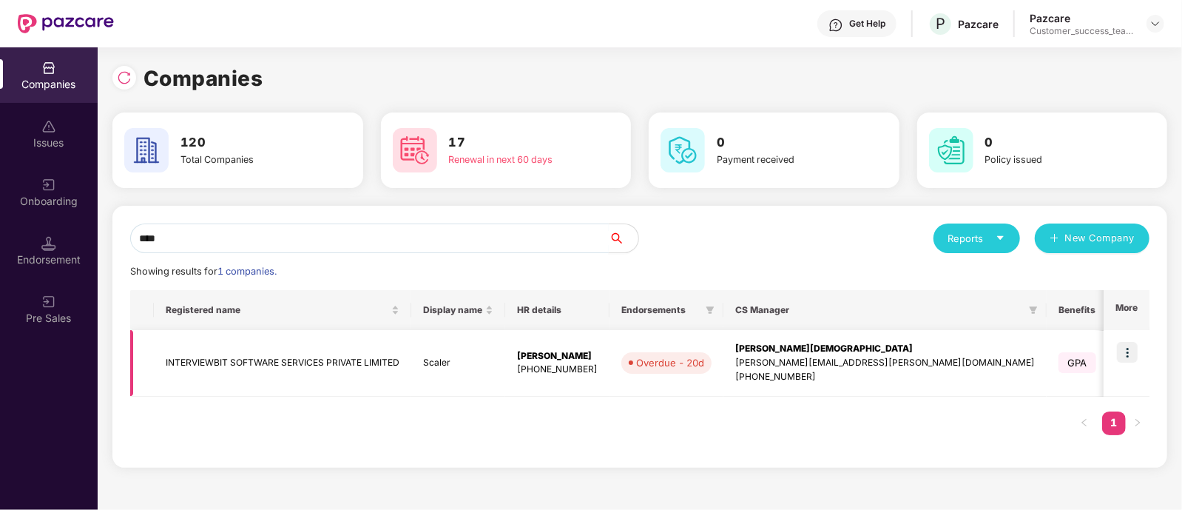
type input "****"
click at [1128, 350] on img at bounding box center [1127, 352] width 21 height 21
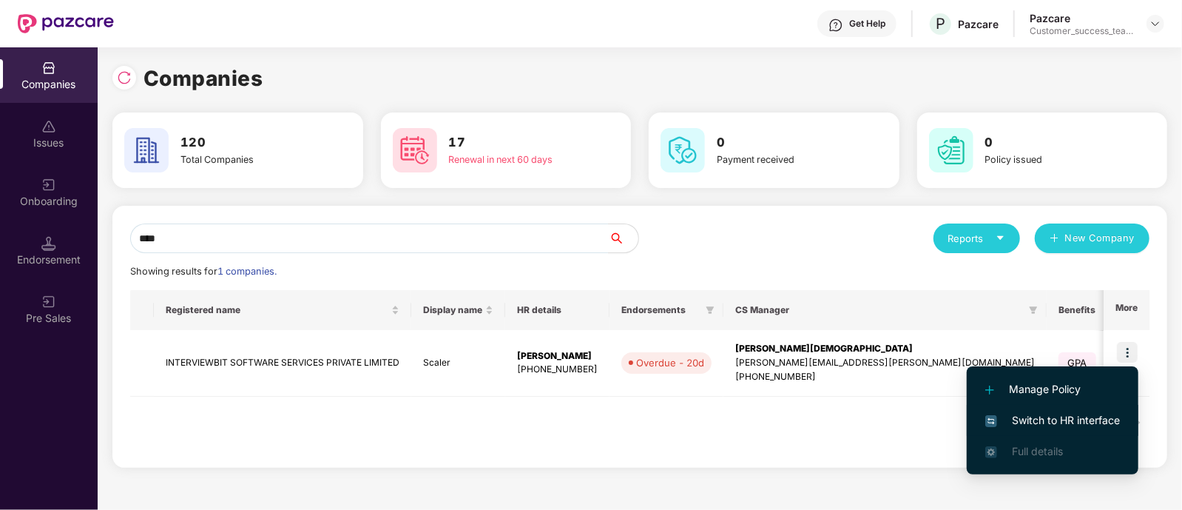
click at [1023, 414] on span "Switch to HR interface" at bounding box center [1053, 420] width 135 height 16
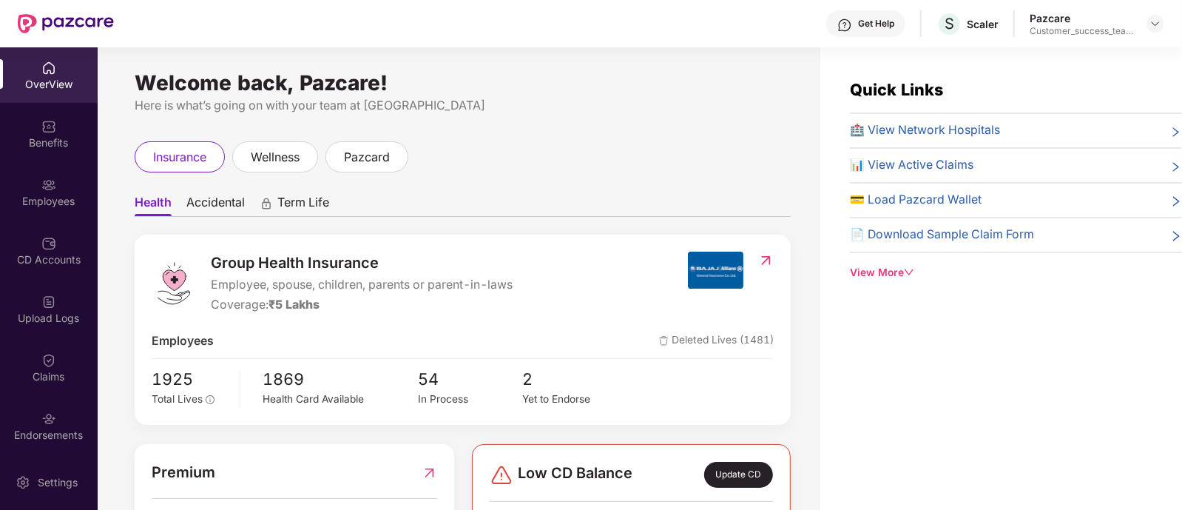
click at [72, 185] on div "Employees" at bounding box center [49, 191] width 98 height 55
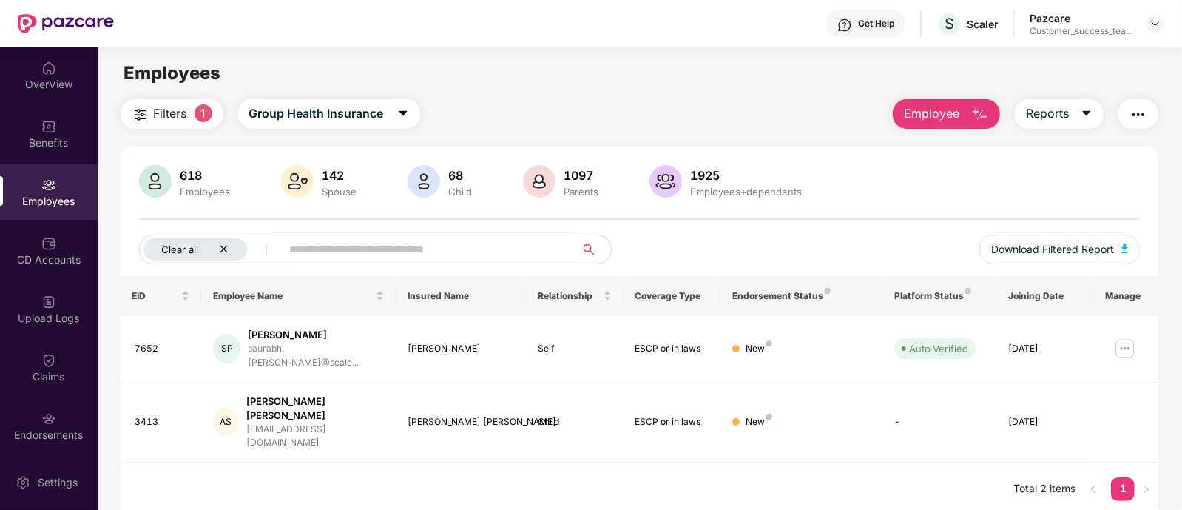
click at [229, 246] on div "Clear all" at bounding box center [196, 249] width 104 height 22
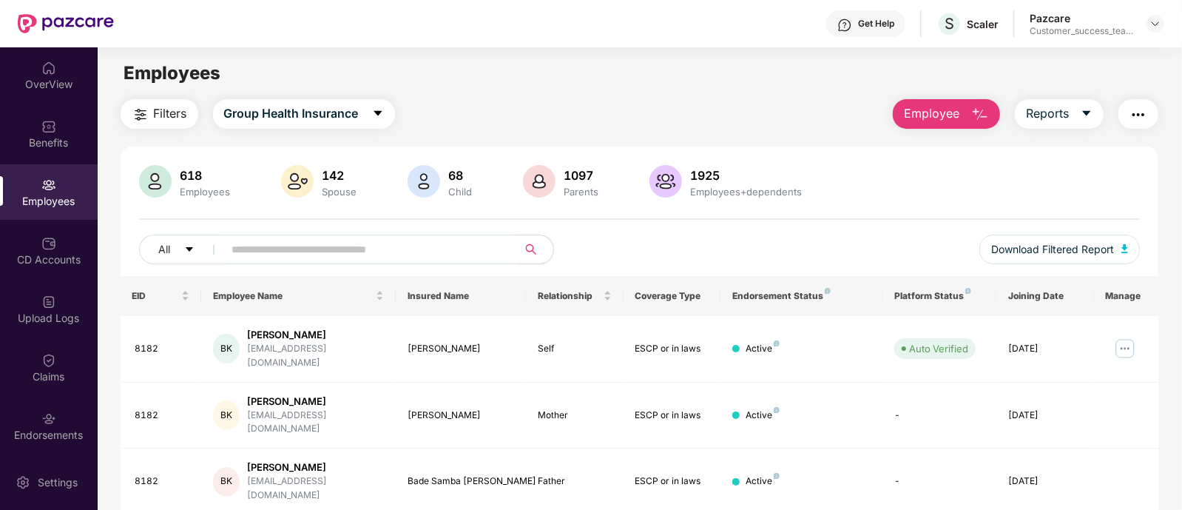
click at [320, 250] on input "text" at bounding box center [365, 249] width 266 height 22
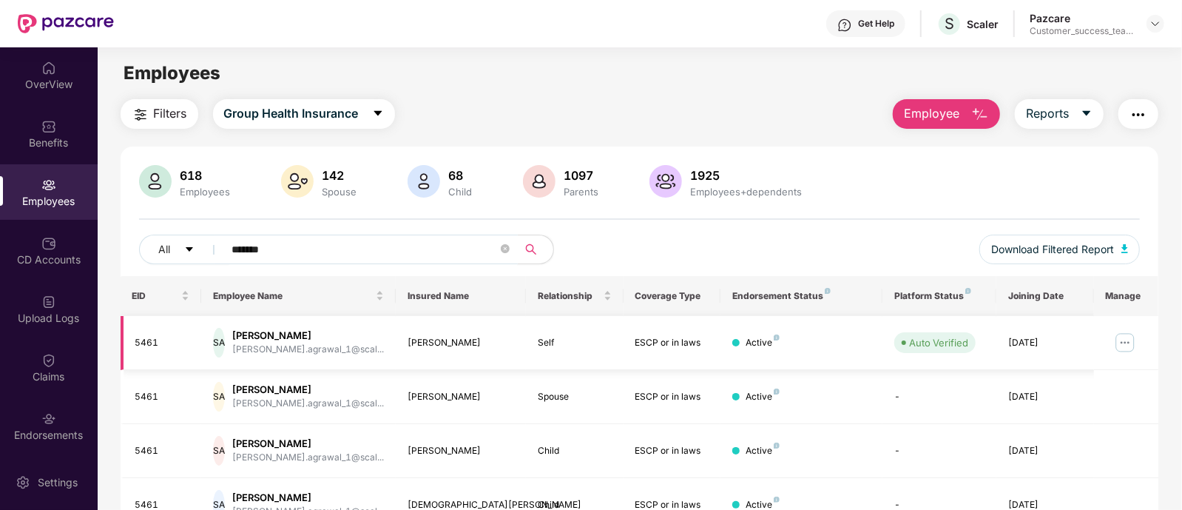
scroll to position [128, 0]
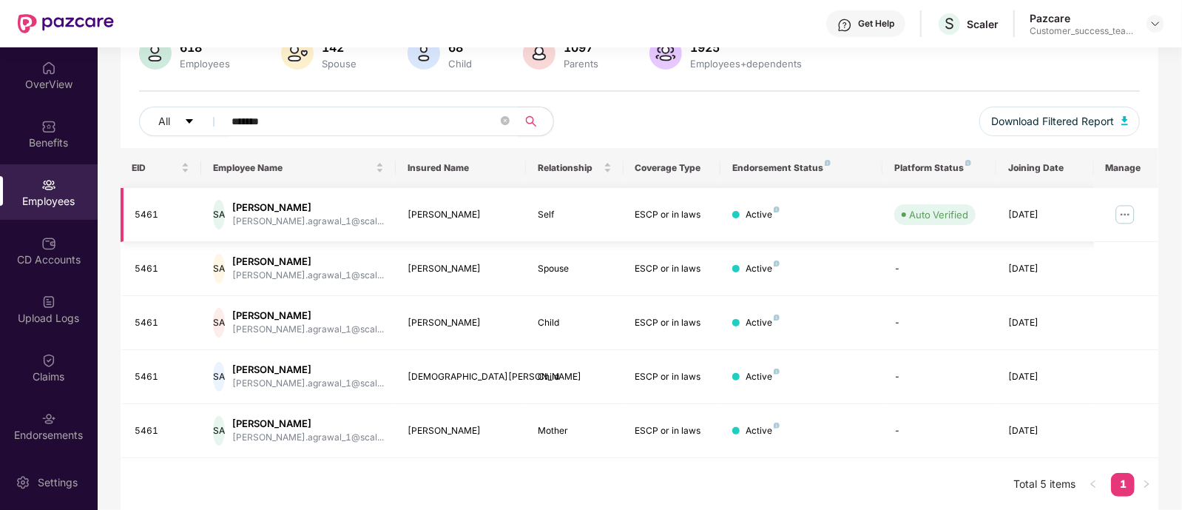
type input "*******"
click at [1128, 209] on img at bounding box center [1126, 215] width 24 height 24
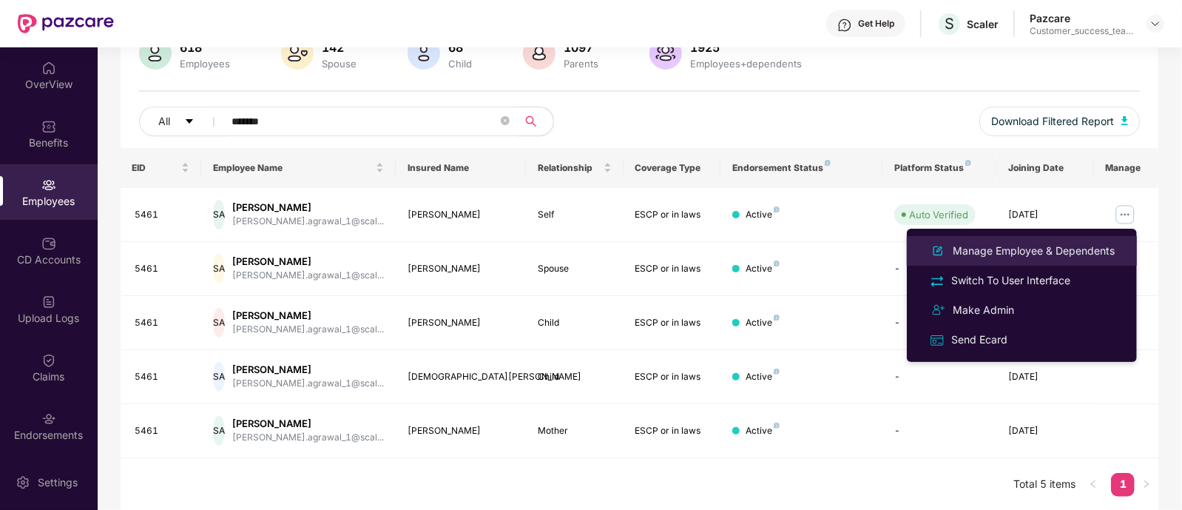
click at [1043, 243] on div "Manage Employee & Dependents" at bounding box center [1034, 251] width 168 height 16
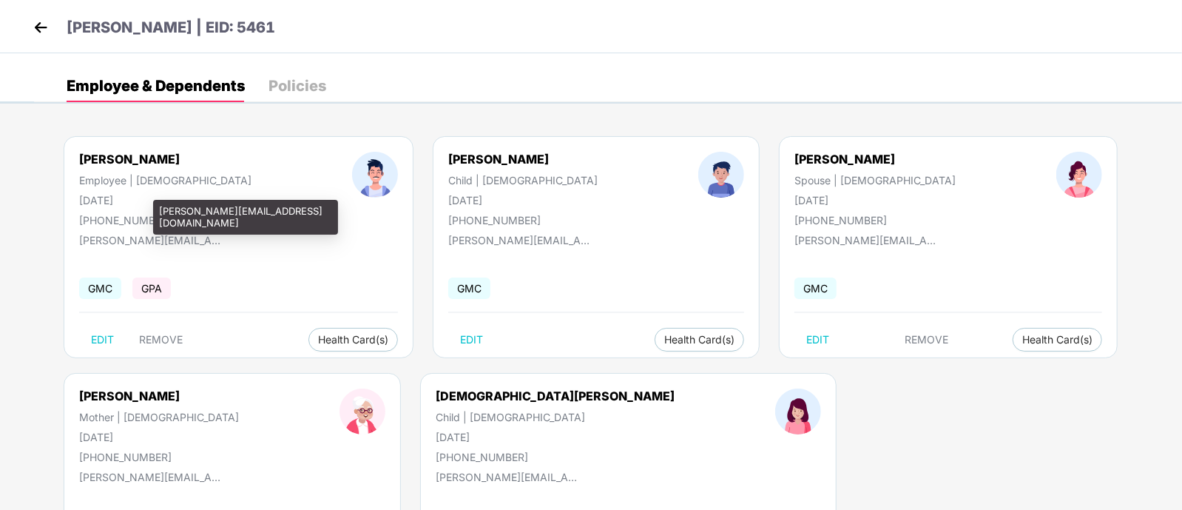
click at [165, 238] on div "[PERSON_NAME][EMAIL_ADDRESS][DOMAIN_NAME]" at bounding box center [153, 240] width 148 height 13
copy div "[PERSON_NAME][EMAIL_ADDRESS][DOMAIN_NAME]"
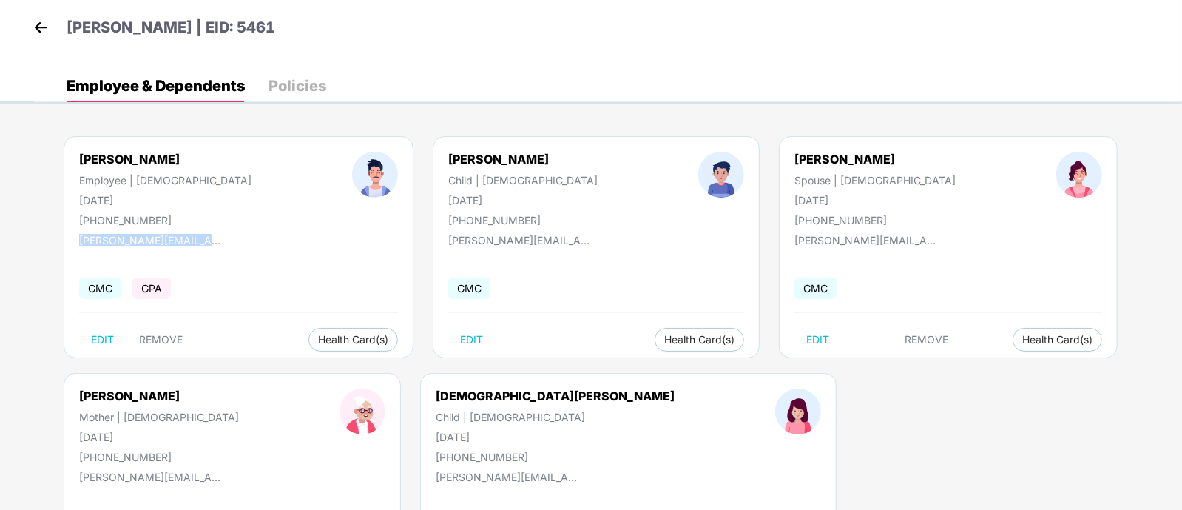
click at [35, 31] on img at bounding box center [41, 27] width 22 height 22
